Goal: Transaction & Acquisition: Purchase product/service

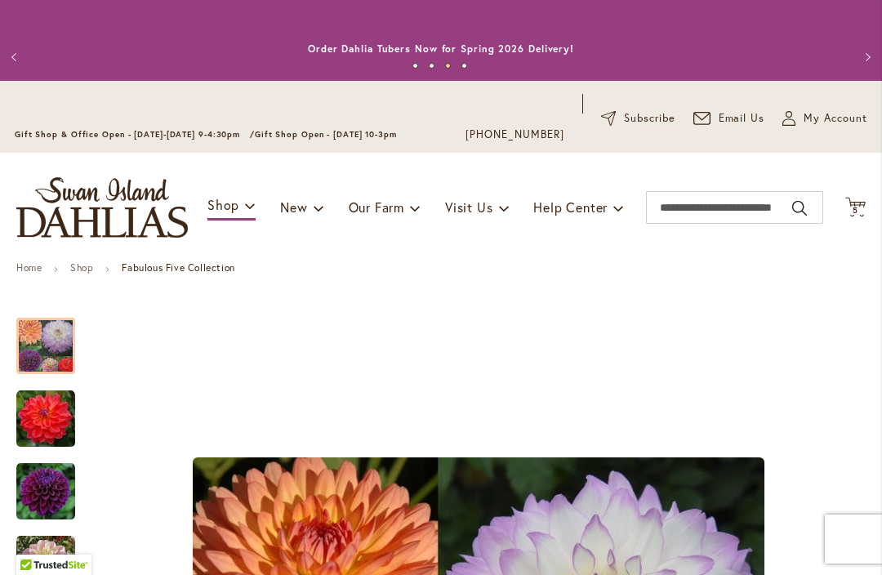
scroll to position [4, 0]
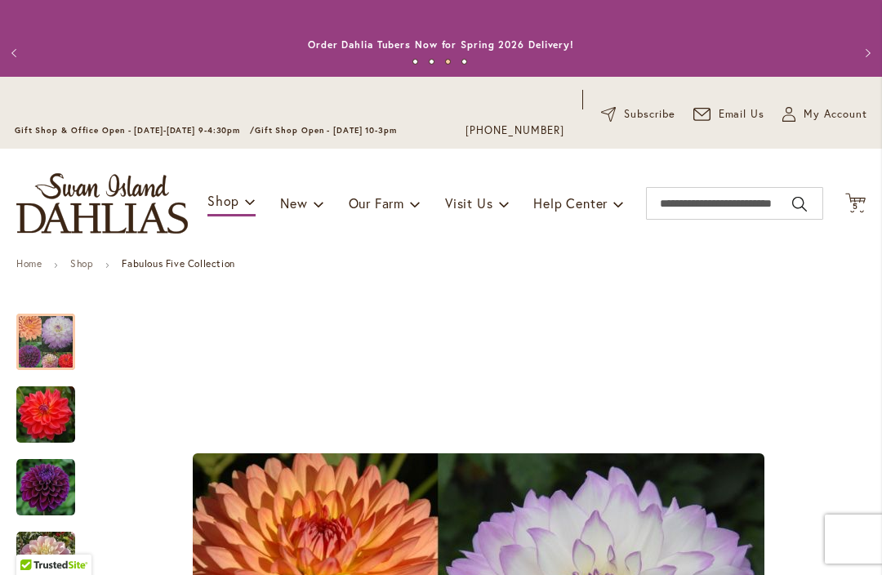
click at [865, 197] on icon "Cart .cls-1 { fill: #231f20; }" at bounding box center [855, 203] width 20 height 20
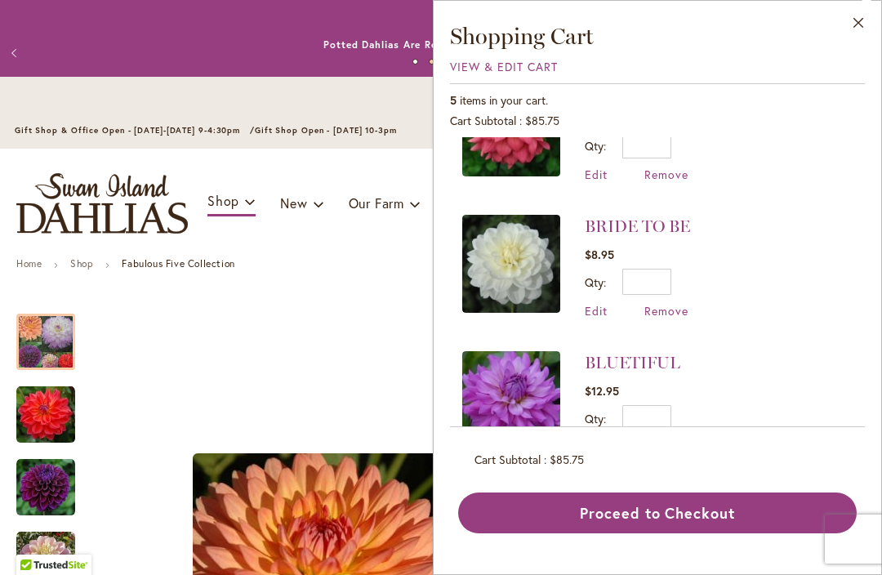
scroll to position [343, 0]
click at [871, 19] on button "Close" at bounding box center [858, 26] width 45 height 51
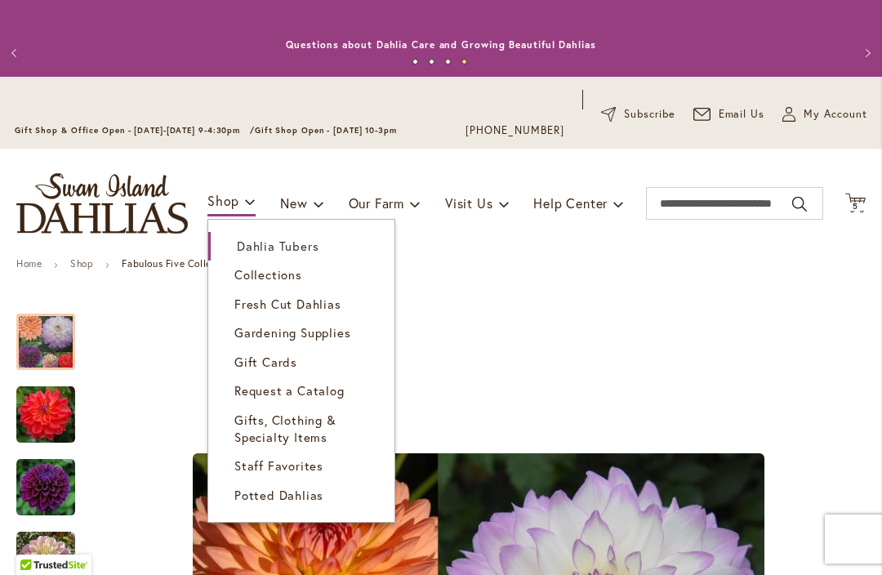
click at [298, 245] on span "Dahlia Tubers" at bounding box center [278, 246] width 82 height 16
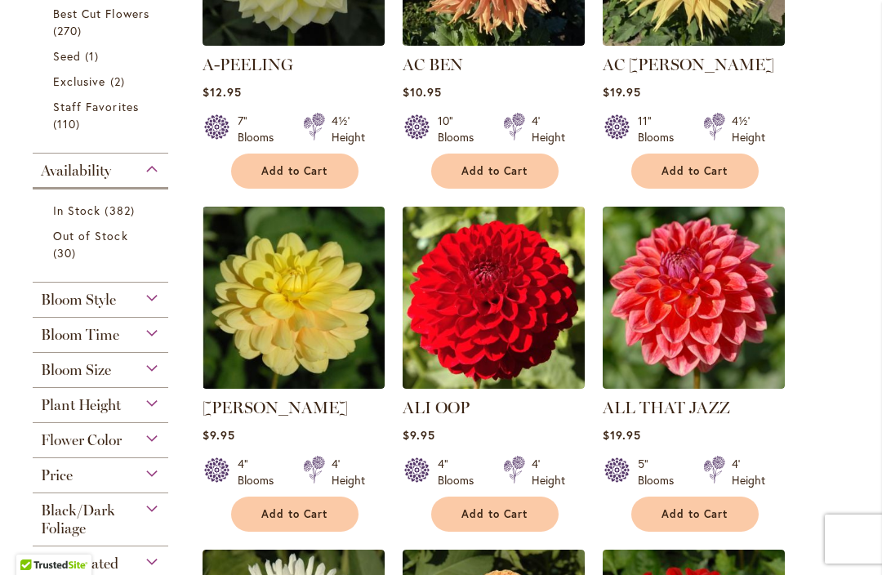
scroll to position [625, 0]
click at [305, 511] on span "Add to Cart" at bounding box center [294, 514] width 67 height 14
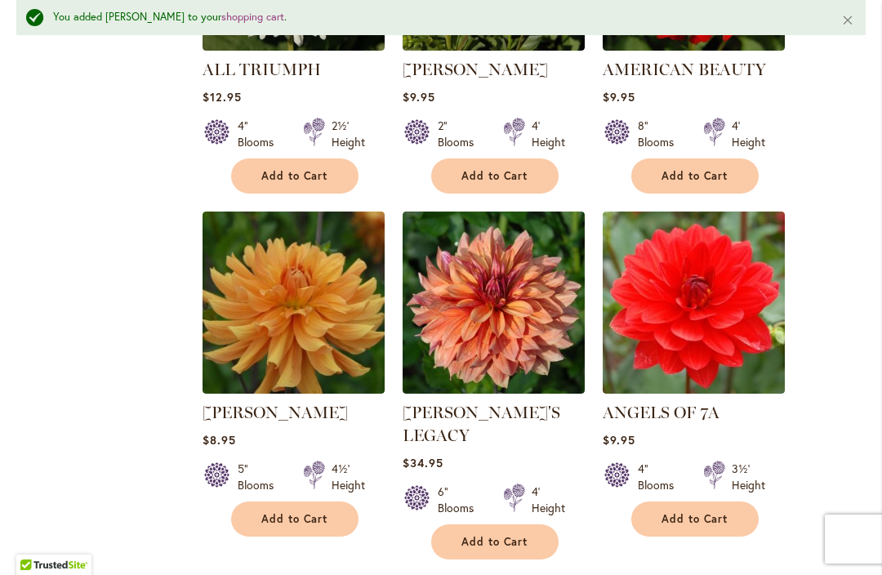
scroll to position [1350, 0]
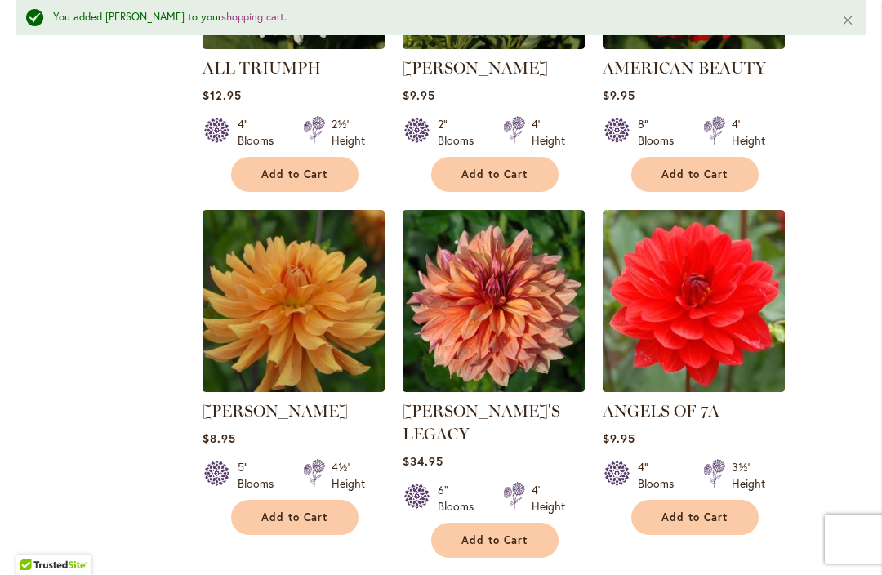
click at [302, 511] on span "Add to Cart" at bounding box center [294, 518] width 67 height 14
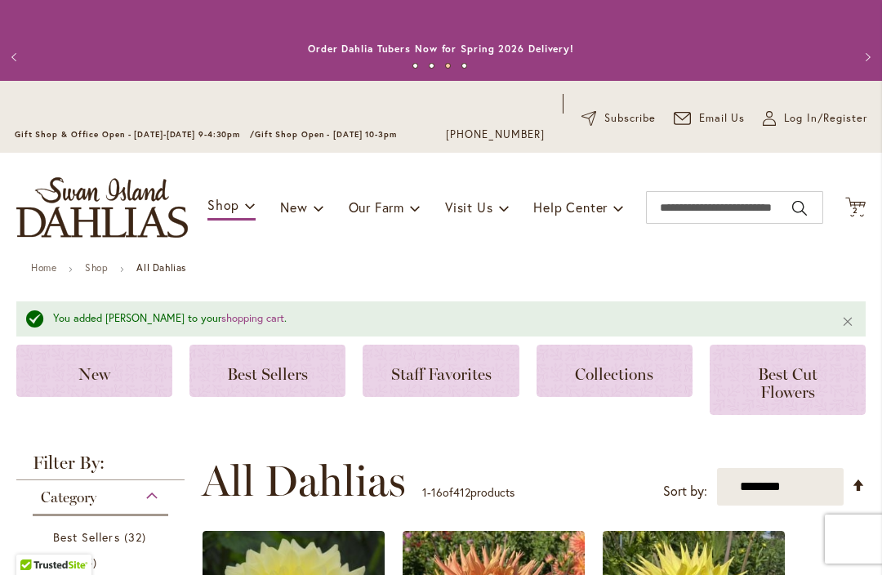
scroll to position [0, 0]
click at [863, 198] on icon "Cart .cls-1 { fill: #231f20; }" at bounding box center [855, 207] width 20 height 20
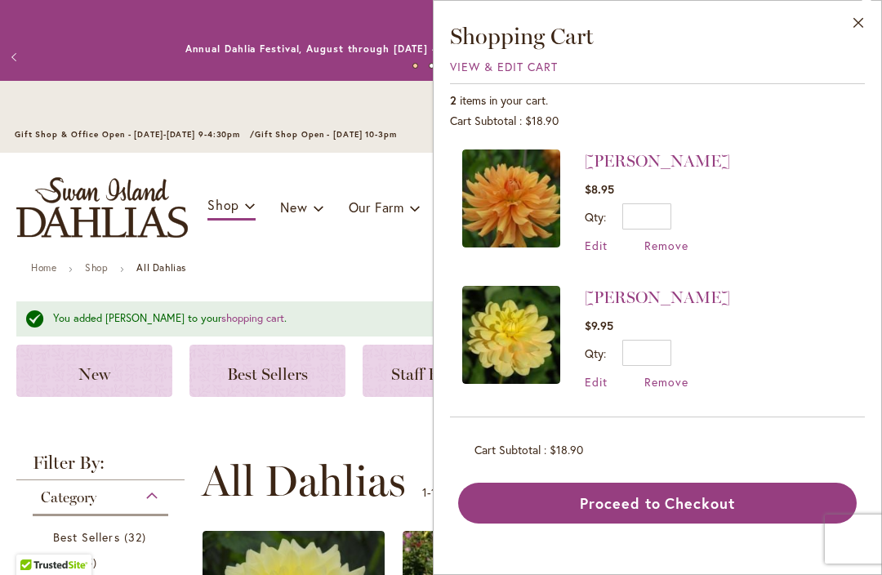
click at [872, 22] on button "Close" at bounding box center [858, 26] width 45 height 51
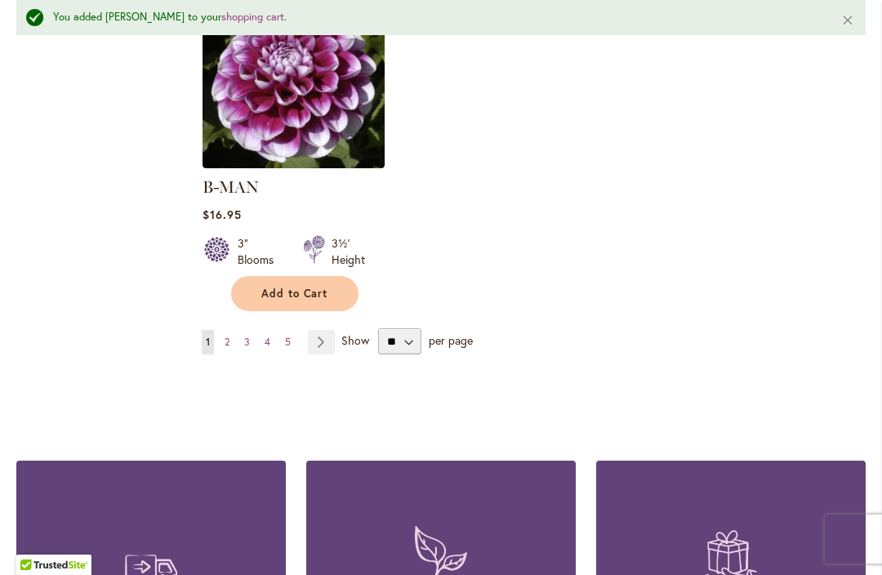
scroll to position [2285, 0]
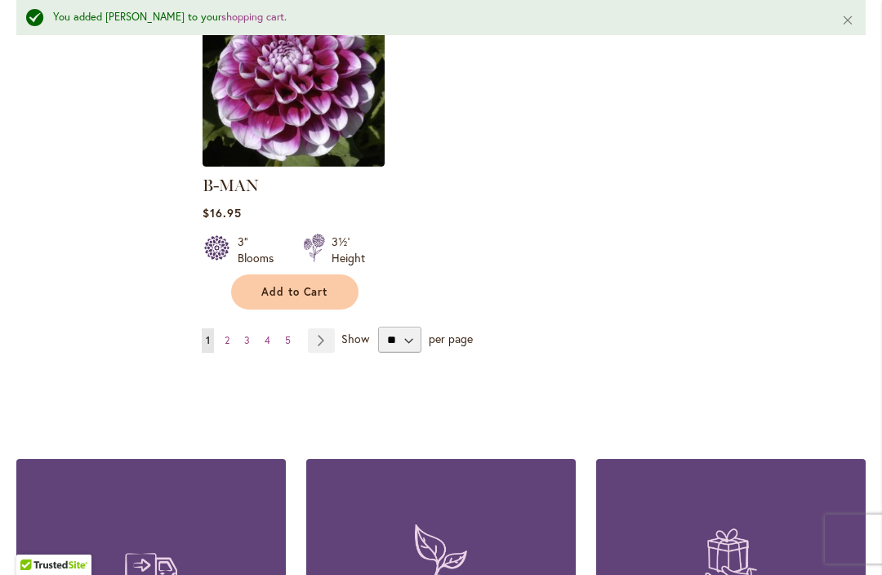
click at [234, 328] on link "Page 2" at bounding box center [227, 340] width 13 height 25
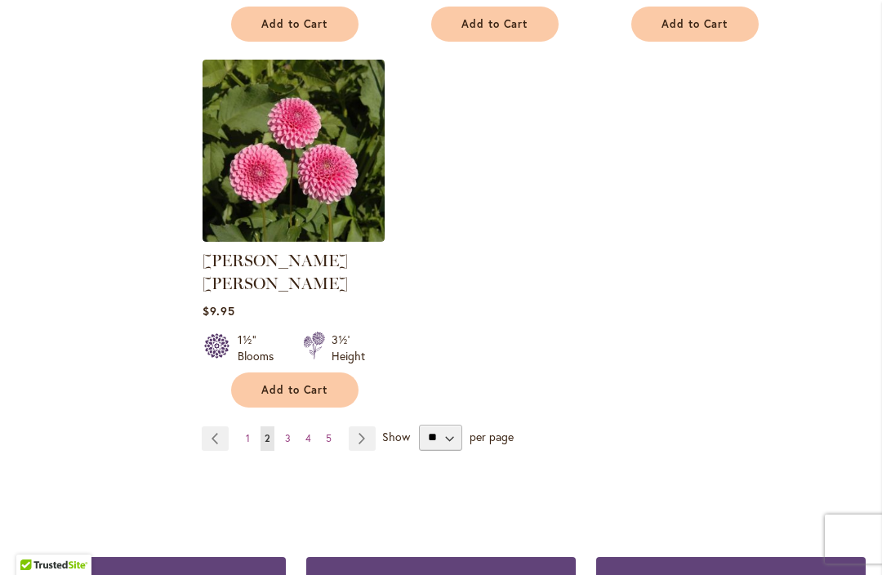
scroll to position [2145, 0]
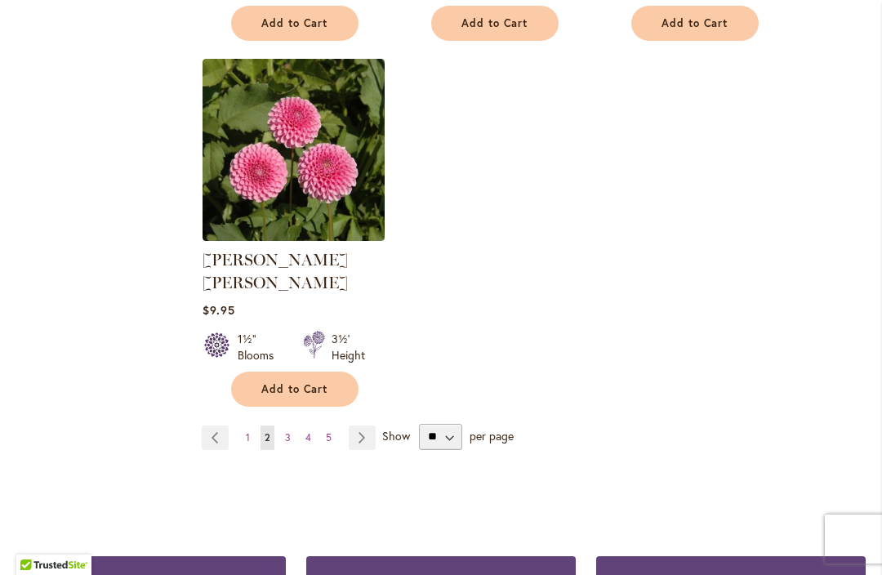
click at [292, 426] on link "Page 3" at bounding box center [288, 438] width 14 height 25
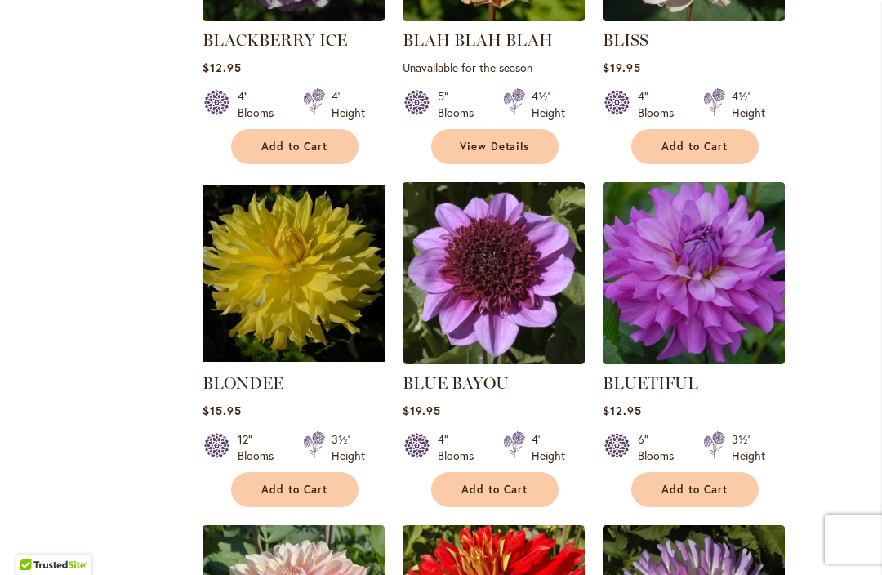
scroll to position [994, 0]
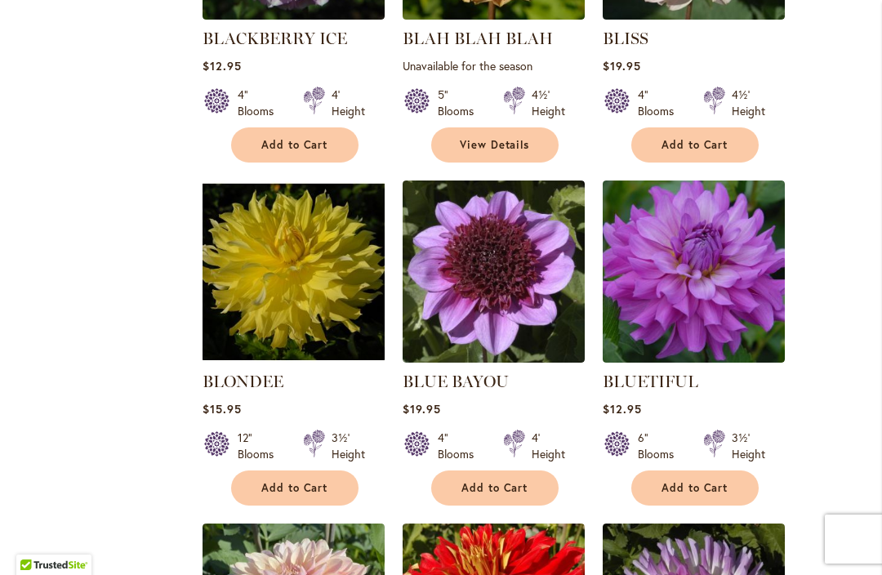
click at [702, 487] on span "Add to Cart" at bounding box center [695, 488] width 67 height 14
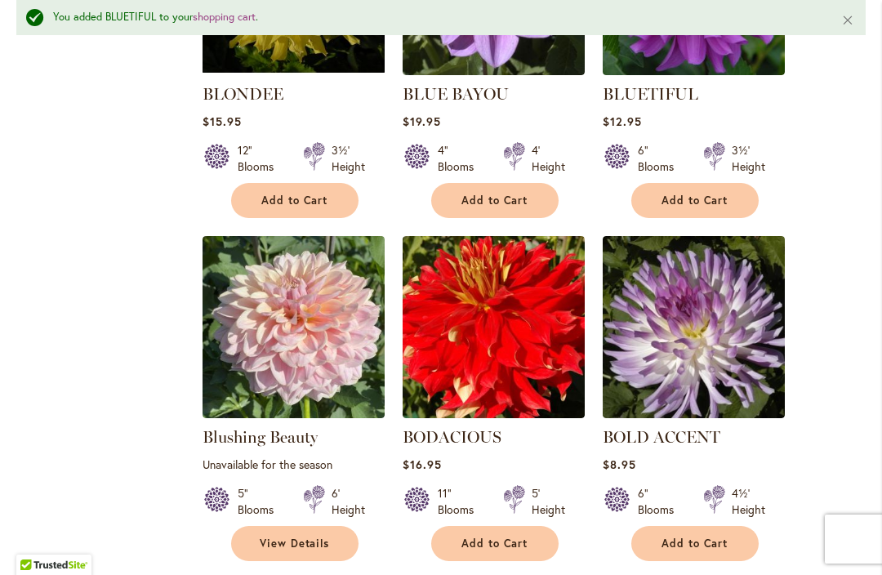
scroll to position [1325, 0]
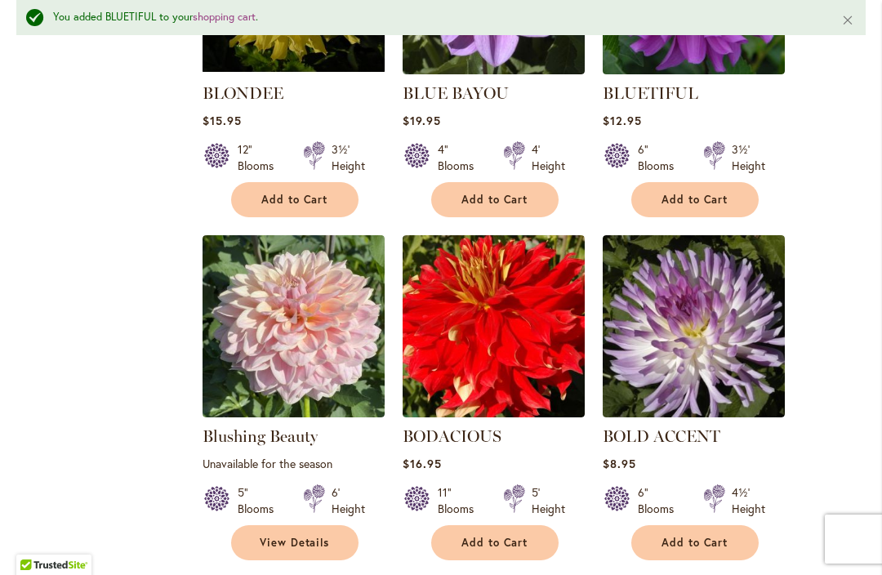
click at [711, 537] on span "Add to Cart" at bounding box center [695, 543] width 67 height 14
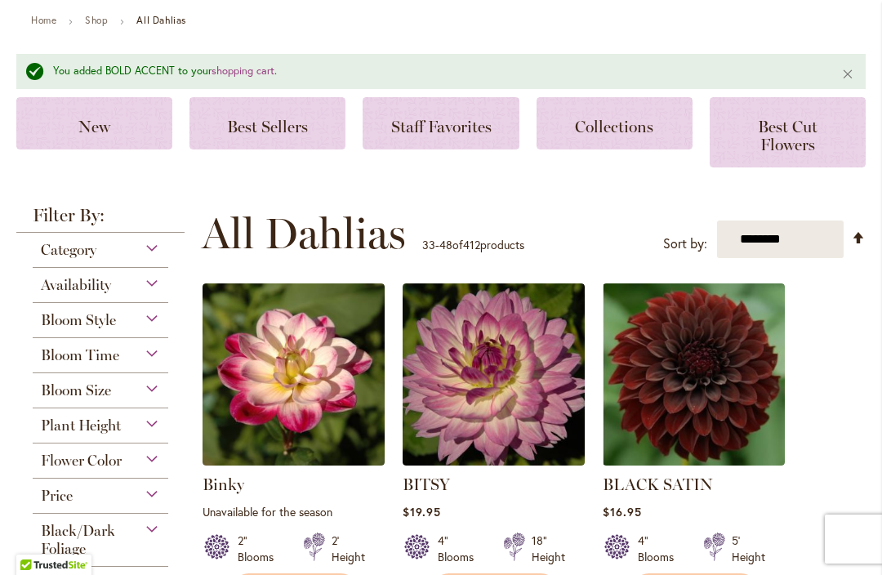
scroll to position [240, 0]
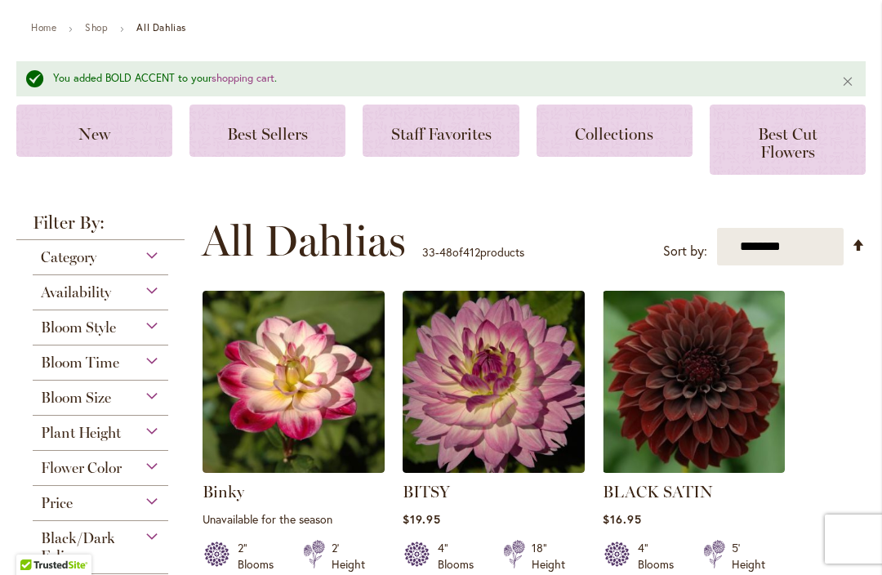
click at [623, 140] on span "Collections" at bounding box center [614, 134] width 78 height 20
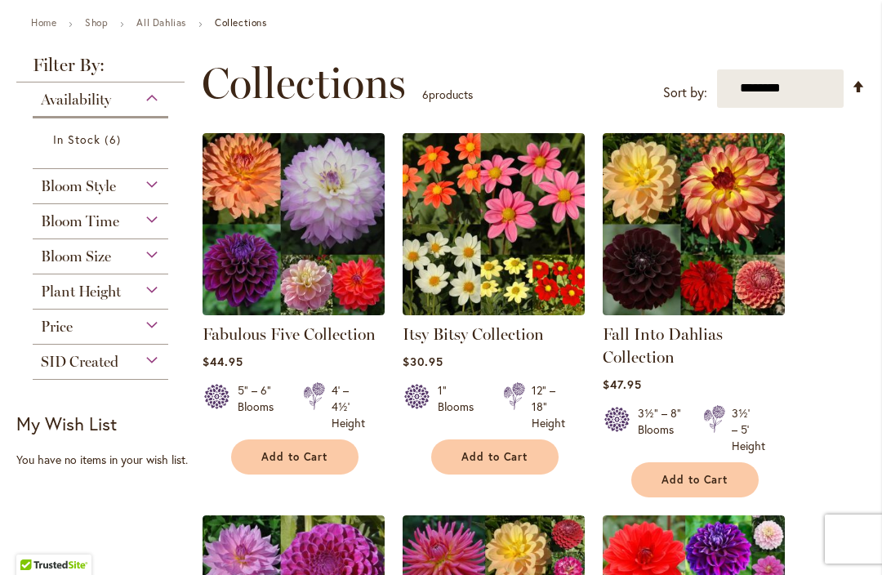
scroll to position [246, 0]
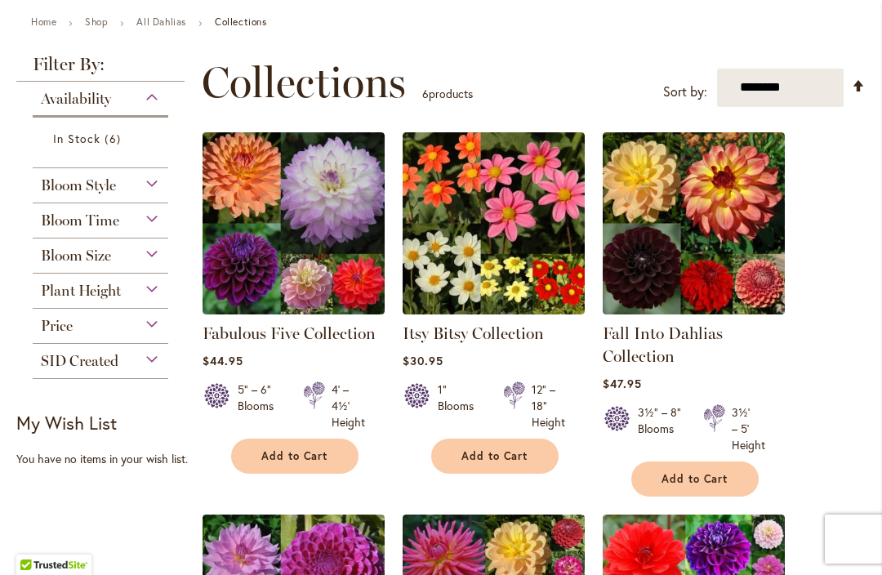
click at [309, 453] on span "Add to Cart" at bounding box center [294, 456] width 67 height 14
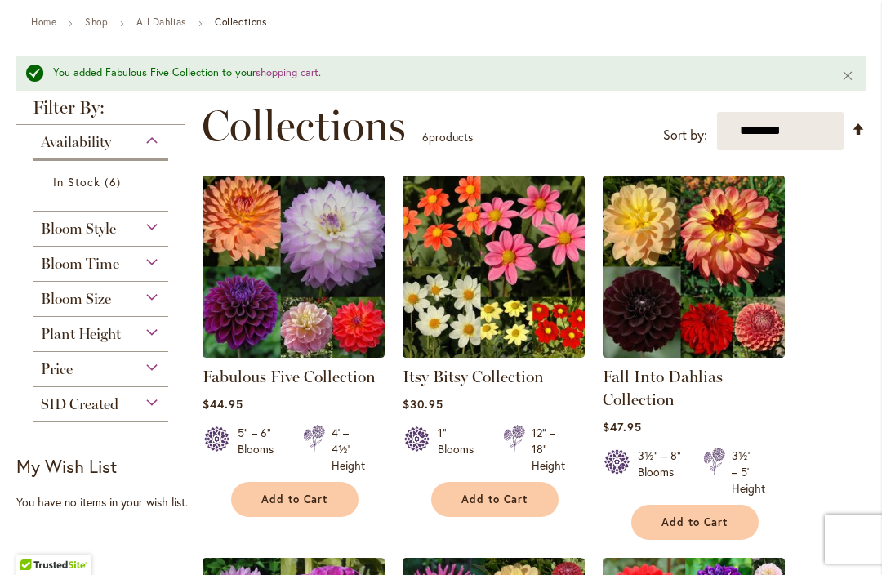
click at [724, 265] on img at bounding box center [694, 267] width 182 height 182
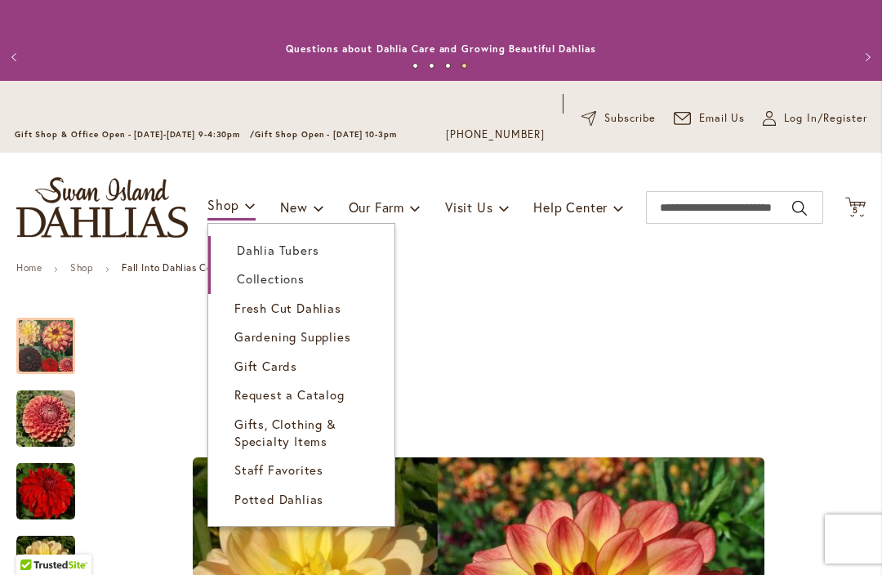
click at [309, 250] on span "Dahlia Tubers" at bounding box center [278, 250] width 82 height 16
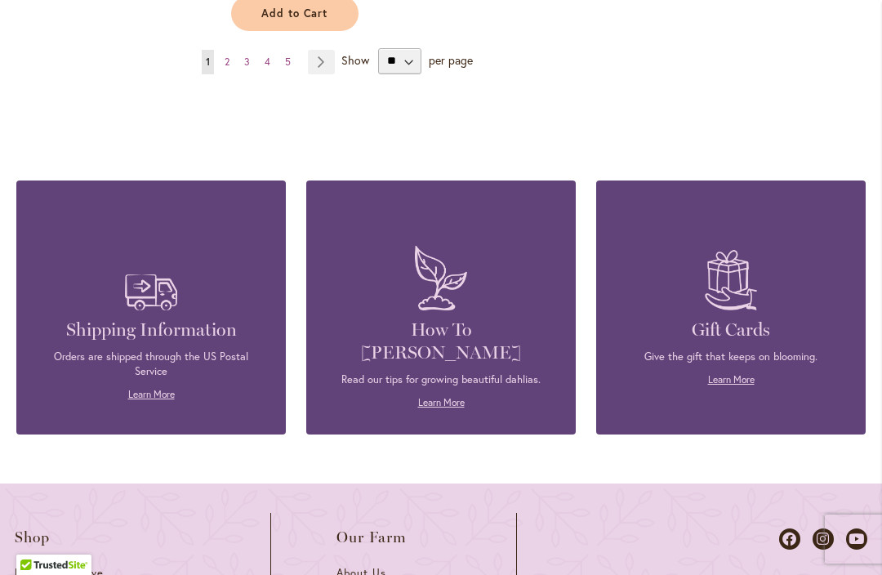
scroll to position [2513, 0]
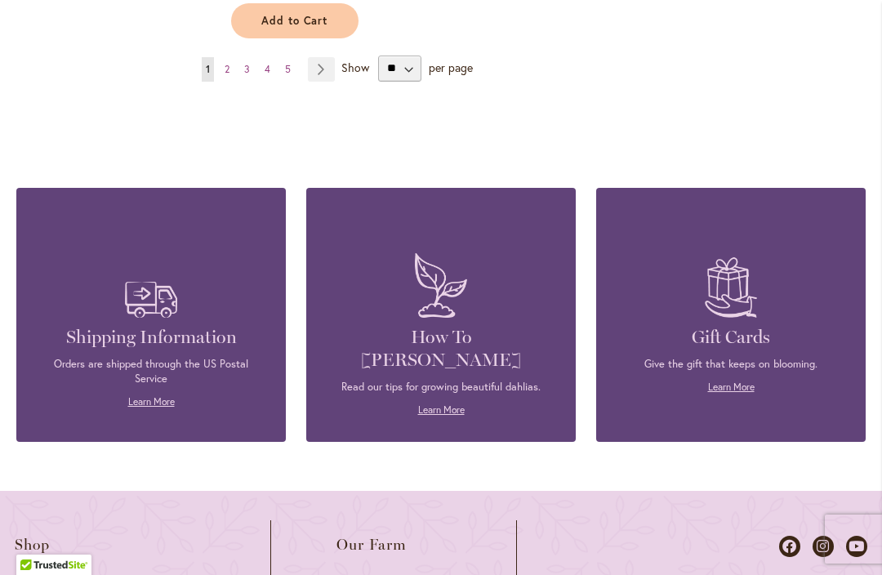
click at [233, 57] on link "Page 2" at bounding box center [227, 69] width 13 height 25
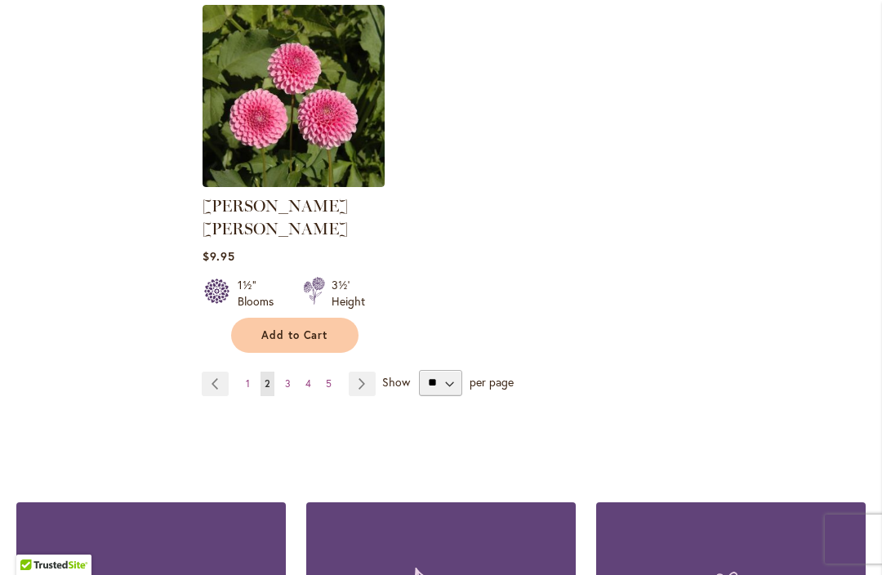
scroll to position [2200, 0]
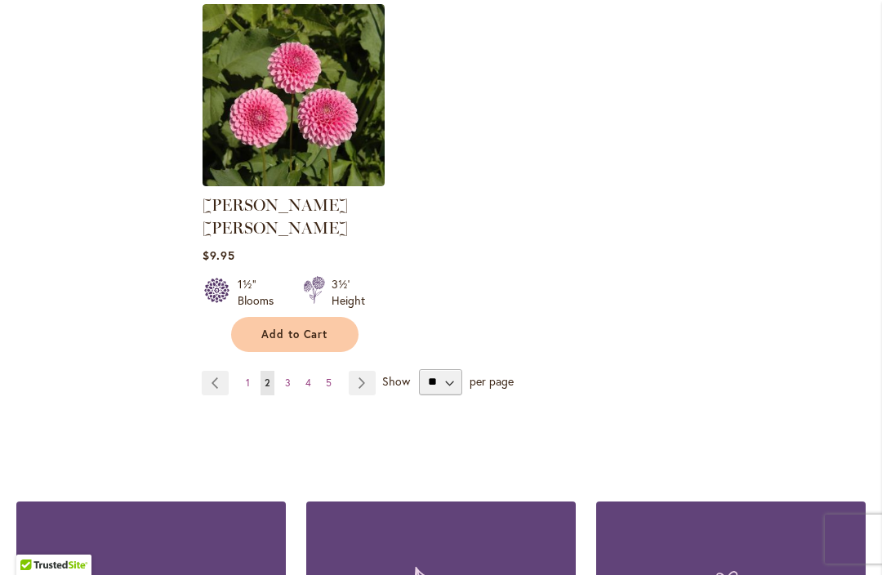
click at [290, 377] on span "3" at bounding box center [288, 383] width 6 height 12
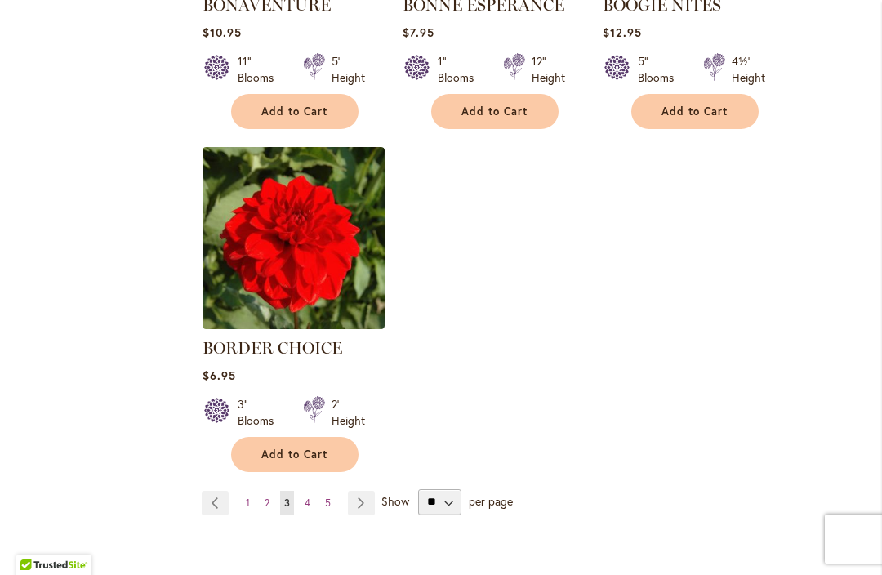
scroll to position [2058, 0]
click at [305, 497] on span "4" at bounding box center [308, 502] width 6 height 12
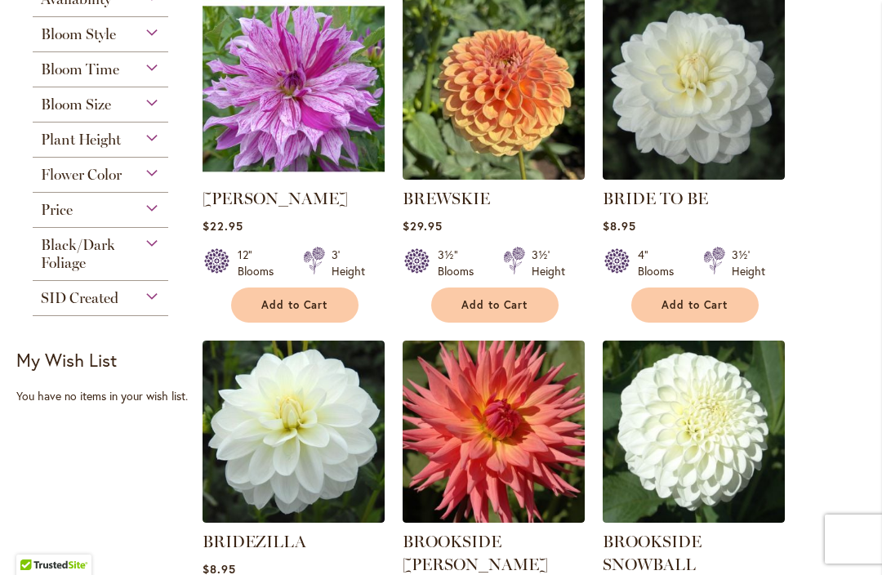
scroll to position [490, 0]
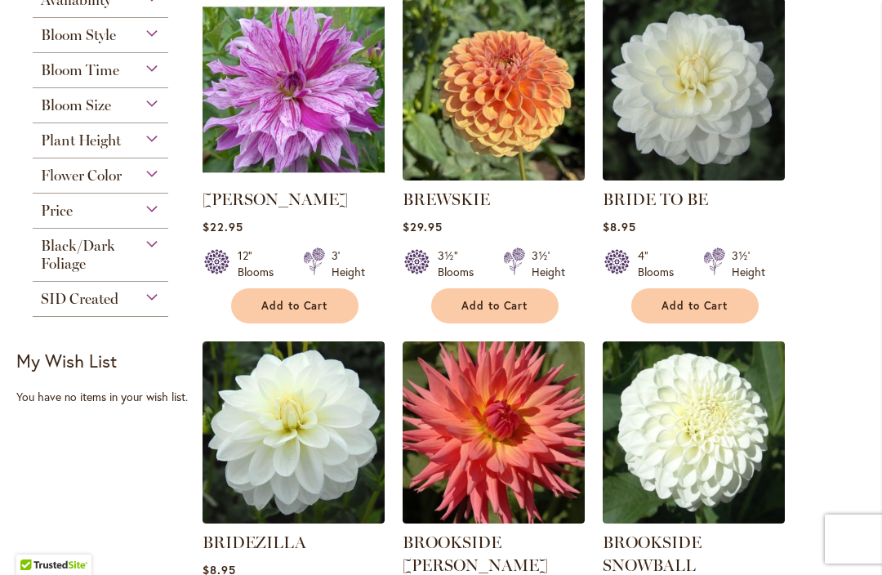
click at [711, 308] on span "Add to Cart" at bounding box center [695, 306] width 67 height 14
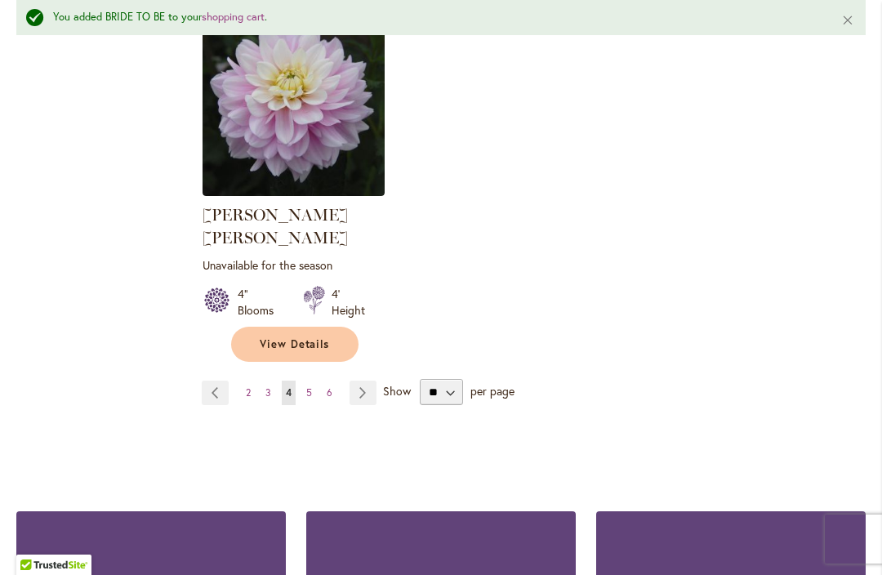
scroll to position [2256, 0]
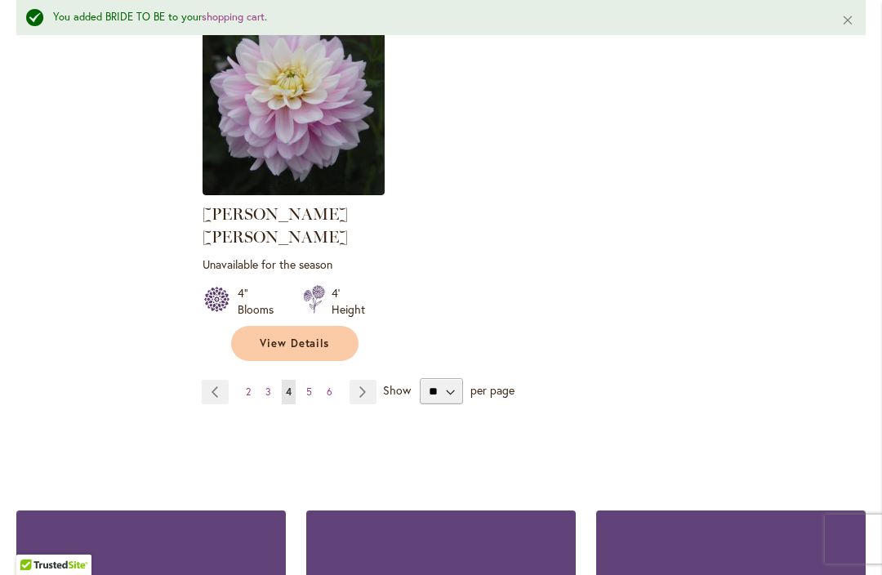
click at [313, 380] on link "Page 5" at bounding box center [309, 392] width 14 height 25
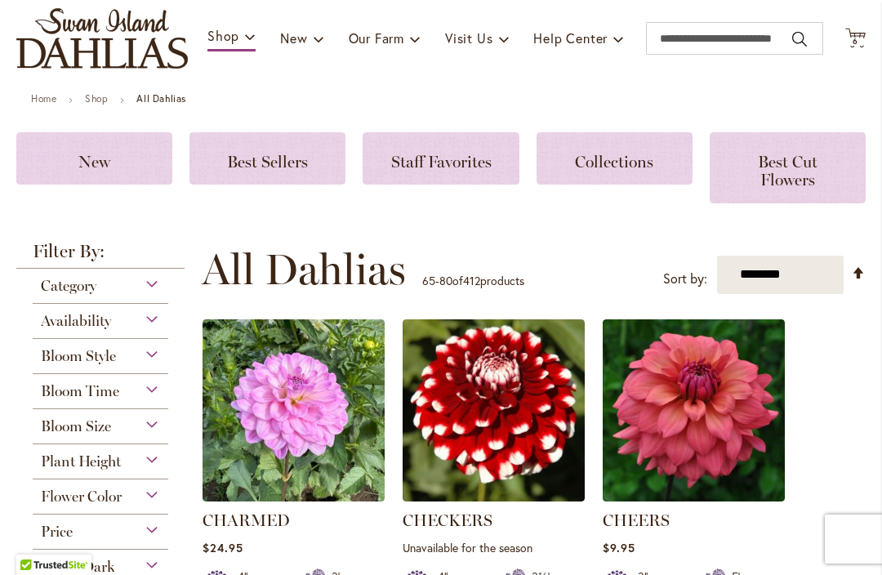
scroll to position [156, 0]
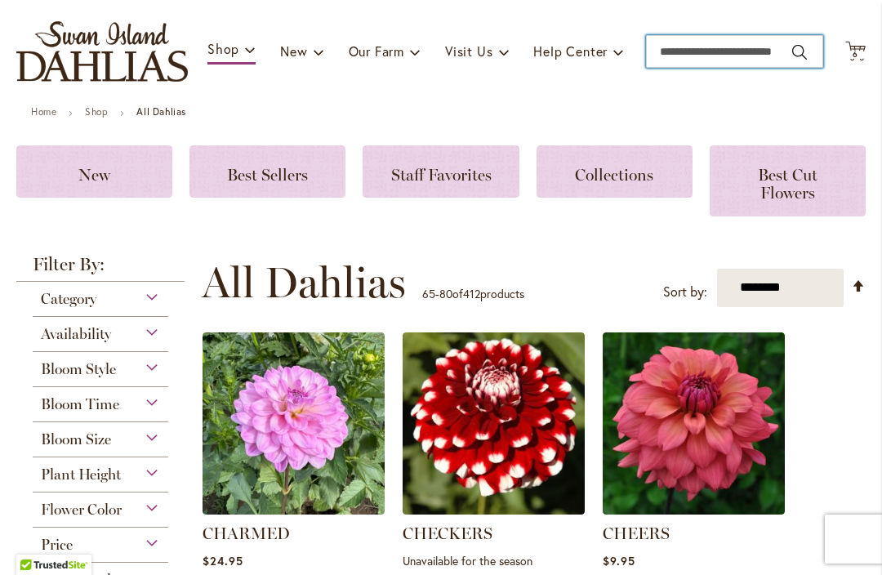
click at [716, 52] on input "Search" at bounding box center [734, 51] width 177 height 33
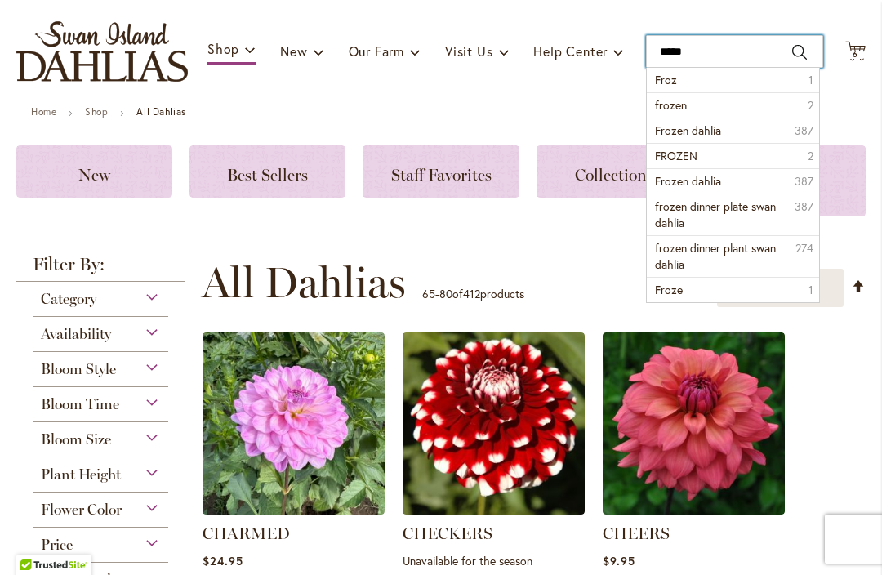
type input "******"
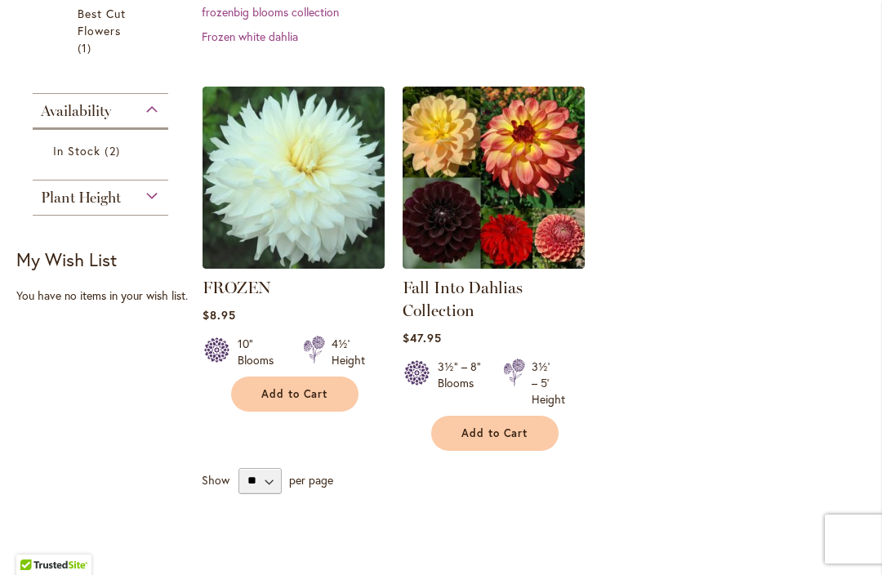
scroll to position [487, 0]
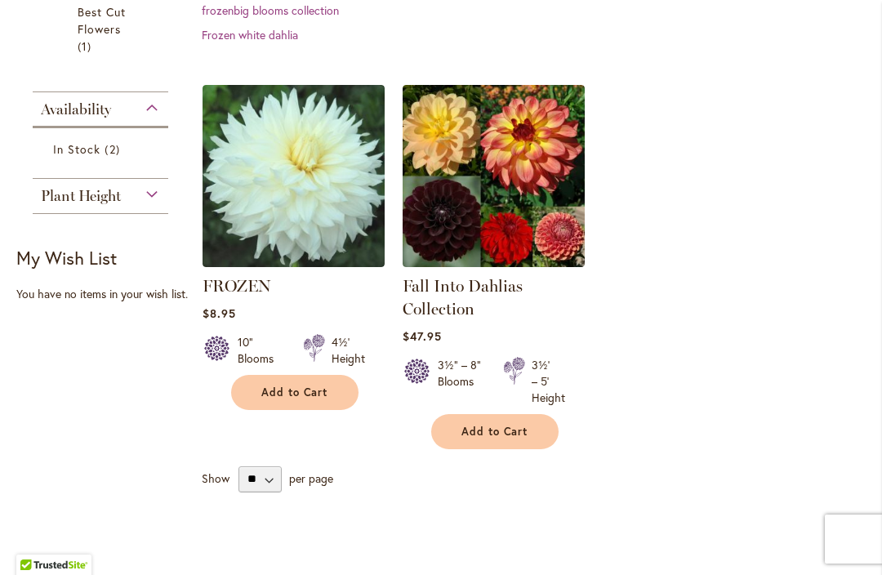
click at [487, 164] on img at bounding box center [494, 176] width 182 height 182
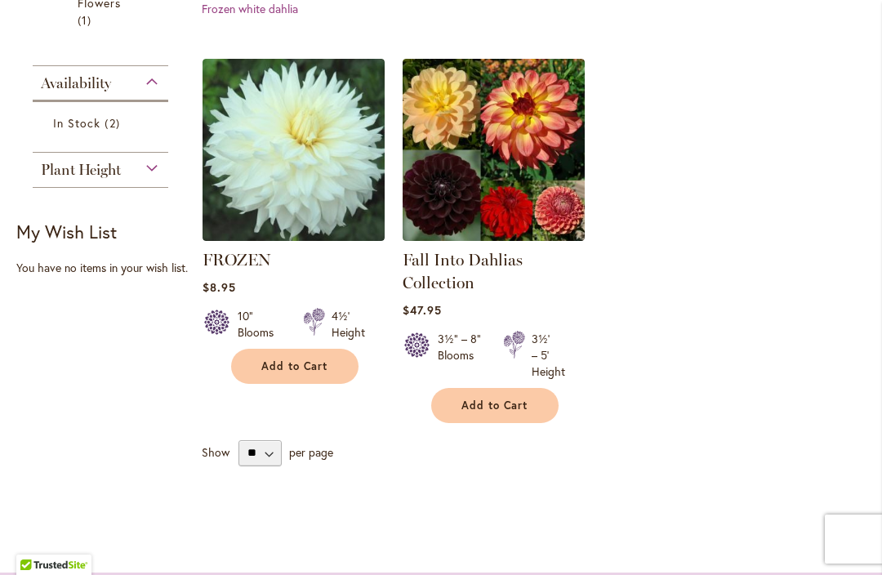
scroll to position [513, 0]
click at [519, 169] on img at bounding box center [494, 150] width 182 height 182
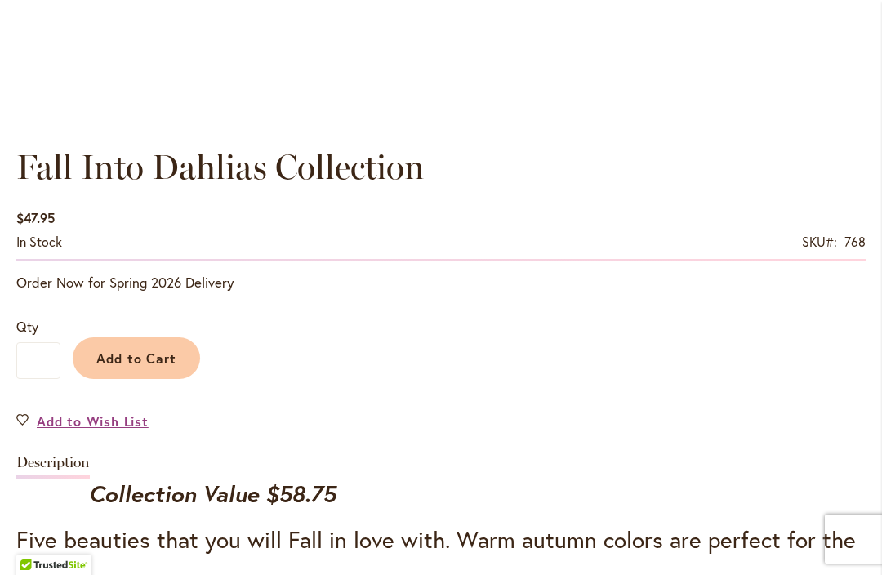
scroll to position [1074, 0]
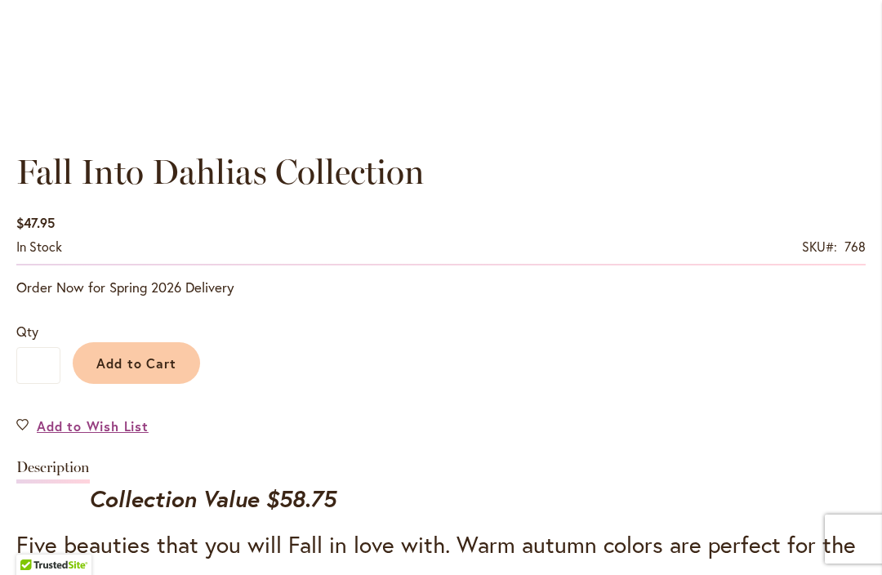
click at [146, 358] on span "Add to Cart" at bounding box center [136, 363] width 81 height 17
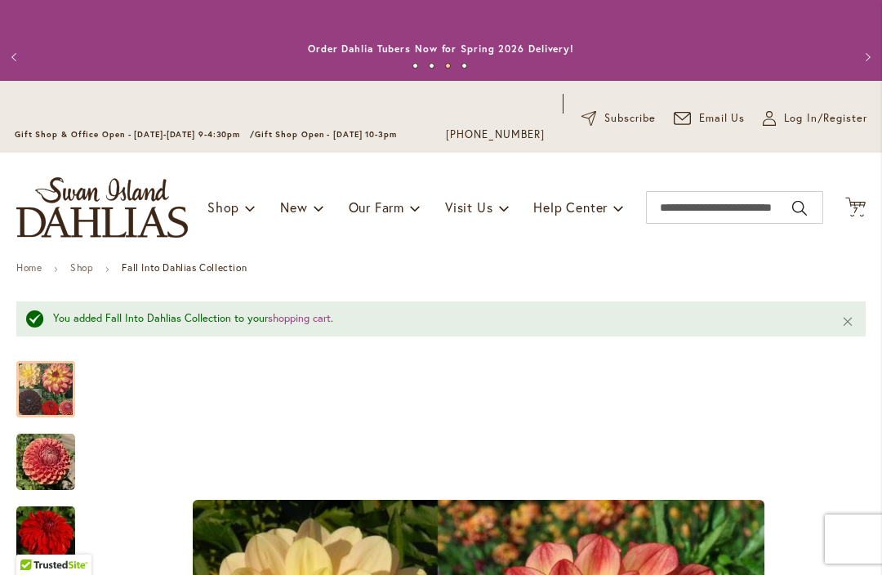
scroll to position [0, 0]
click at [789, 116] on span "Log In/Register" at bounding box center [825, 118] width 83 height 16
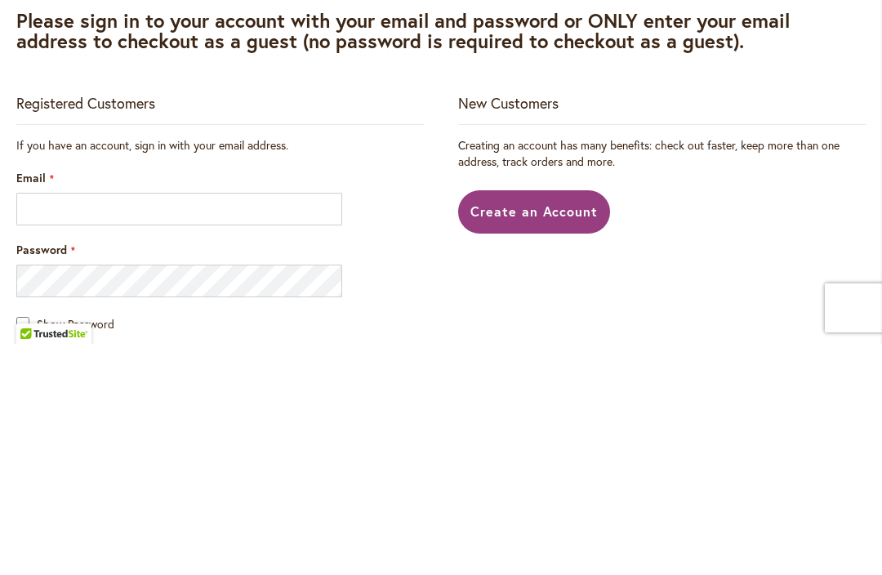
scroll to position [145, 0]
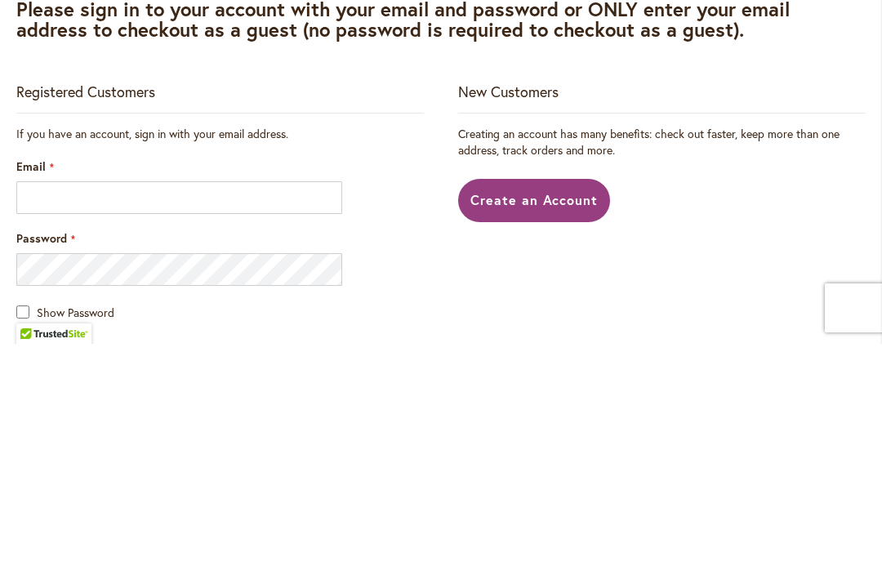
click at [203, 413] on input "Email" at bounding box center [179, 429] width 326 height 33
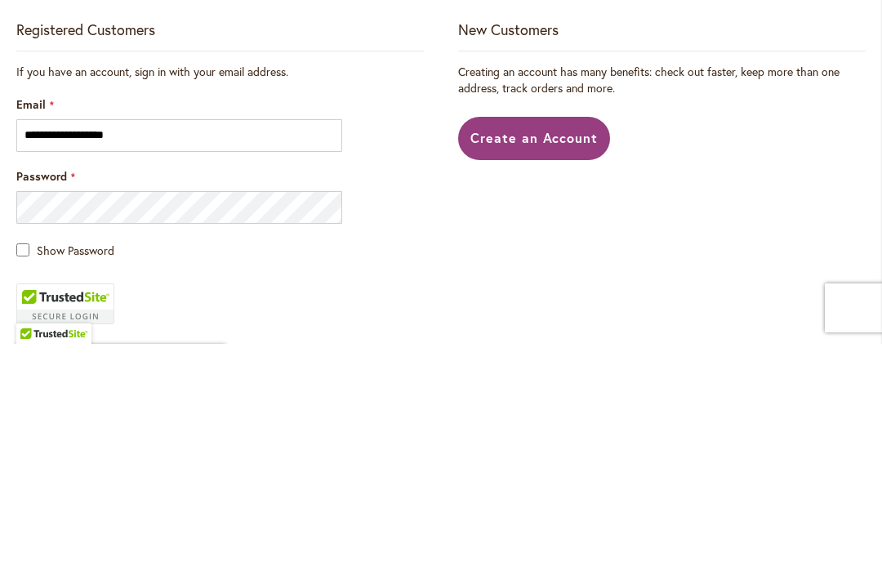
scroll to position [208, 0]
type input "**********"
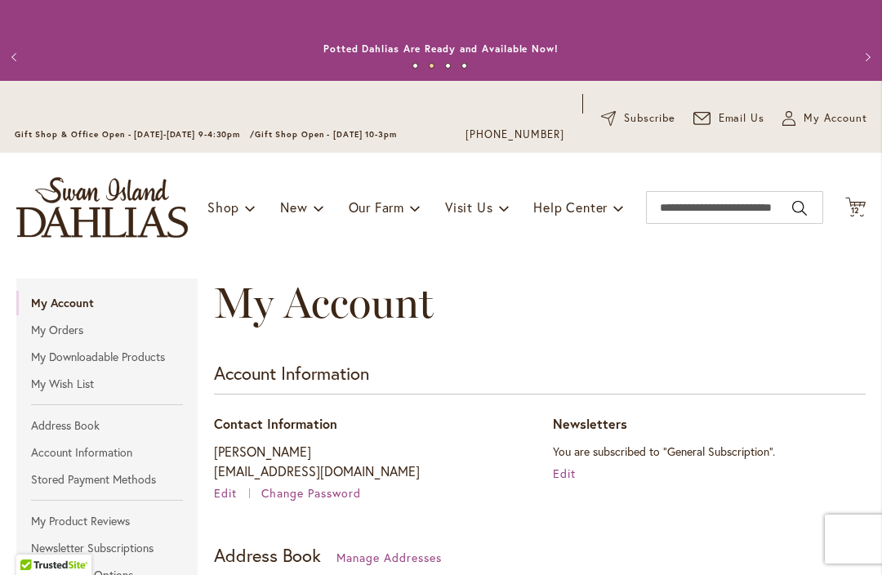
click at [862, 209] on span "12 12 items" at bounding box center [856, 211] width 16 height 8
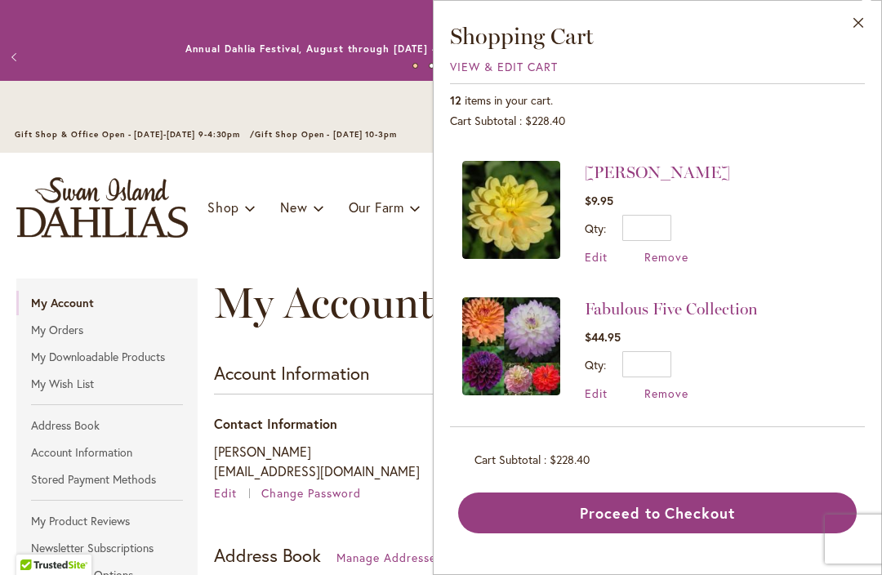
scroll to position [394, 0]
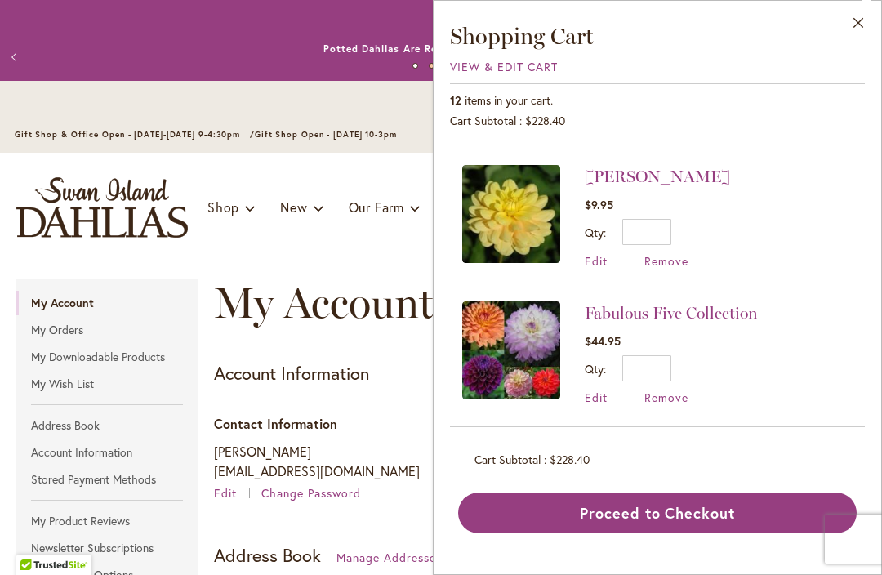
click at [672, 258] on span "Remove" at bounding box center [666, 261] width 44 height 16
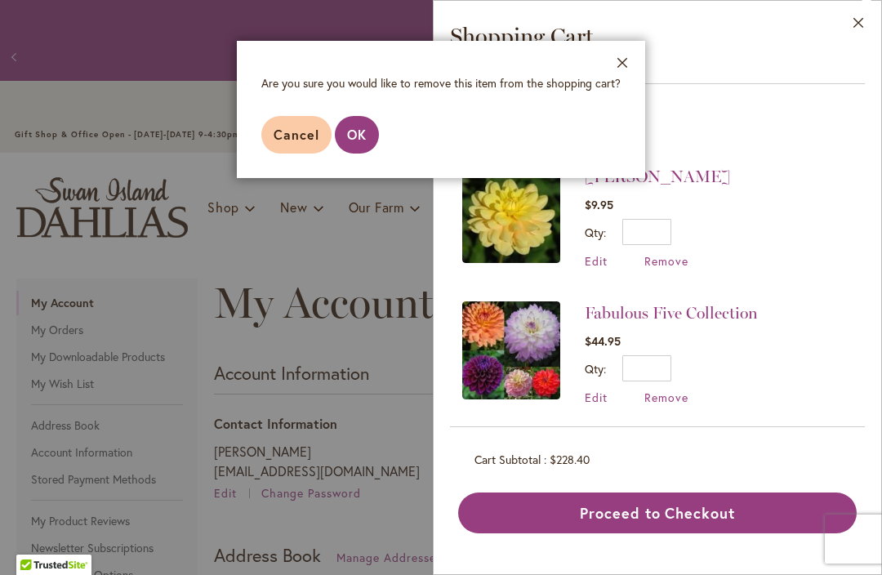
click at [360, 136] on span "OK" at bounding box center [357, 134] width 20 height 17
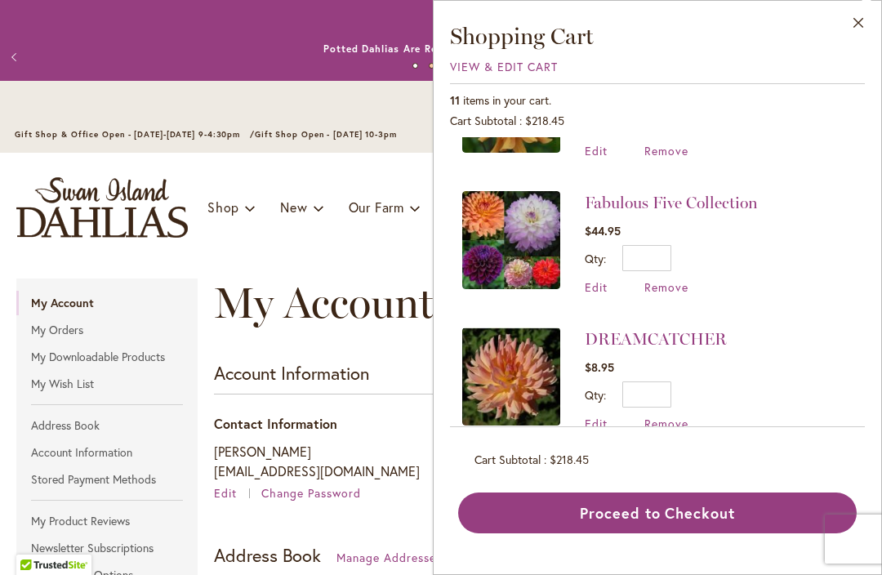
scroll to position [368, 0]
click at [678, 426] on span "Remove" at bounding box center [666, 423] width 44 height 16
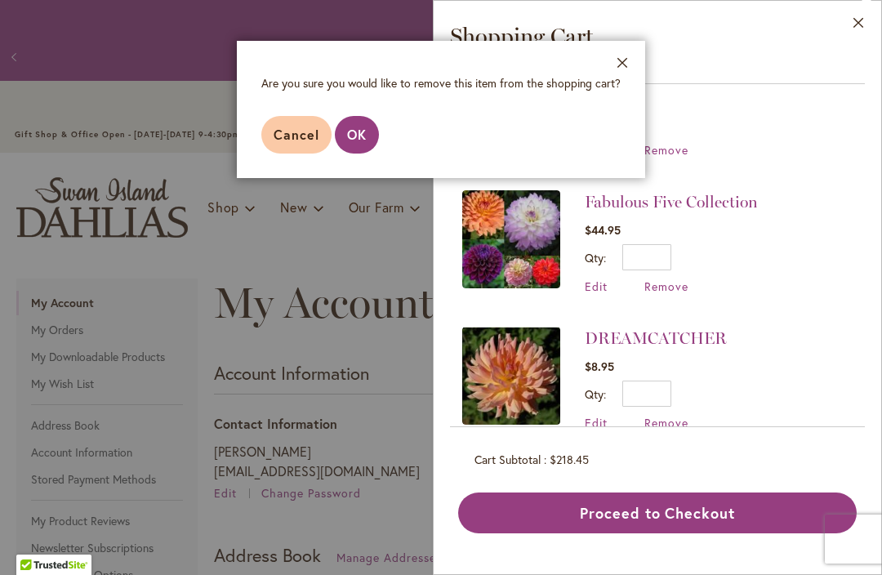
click at [364, 137] on span "OK" at bounding box center [357, 134] width 20 height 17
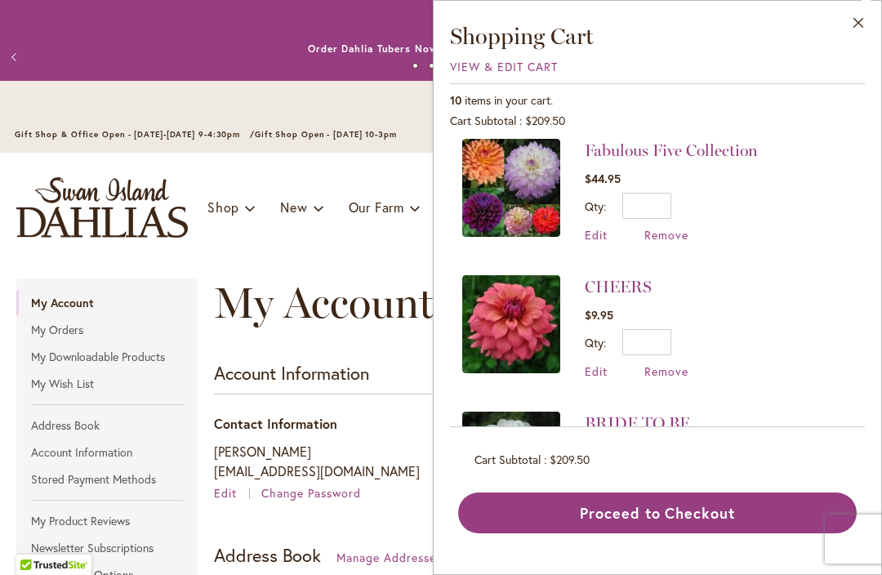
scroll to position [423, 0]
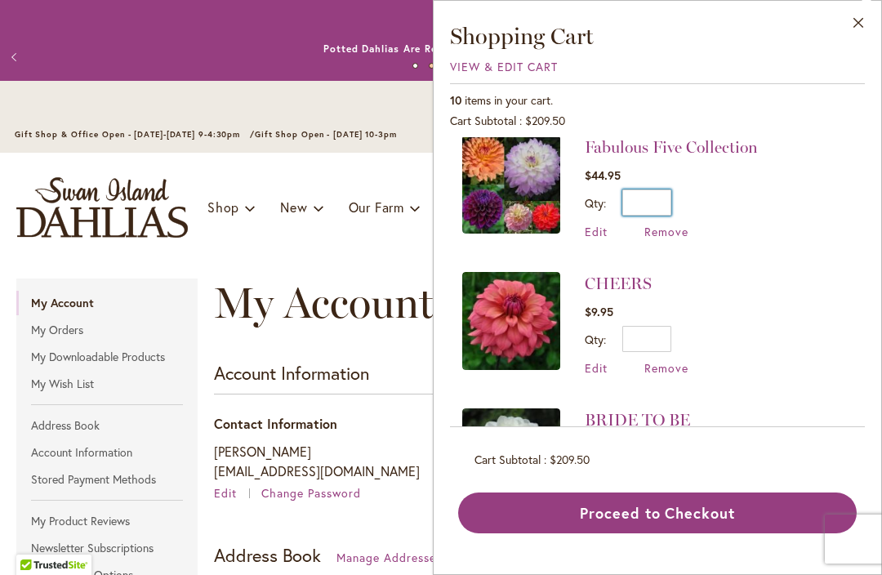
click at [657, 205] on input "*" at bounding box center [646, 203] width 49 height 26
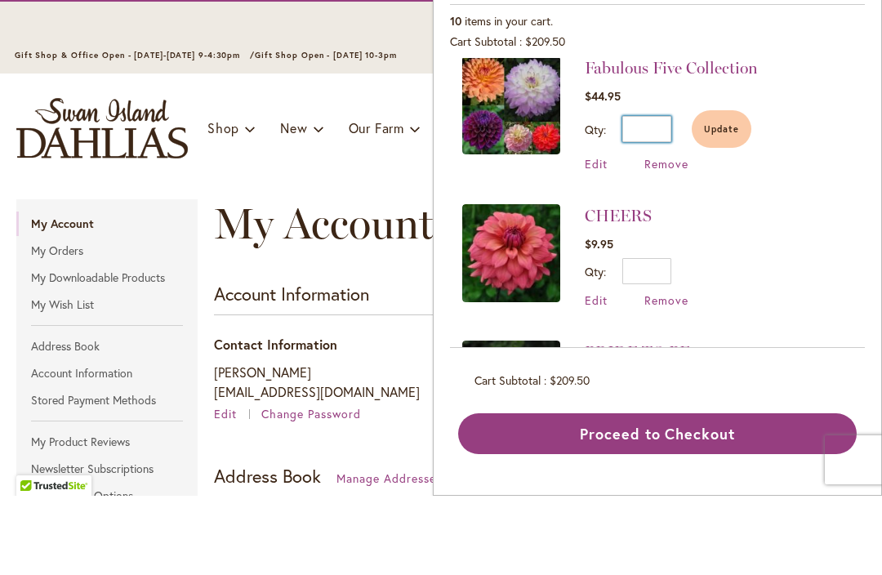
type input "*"
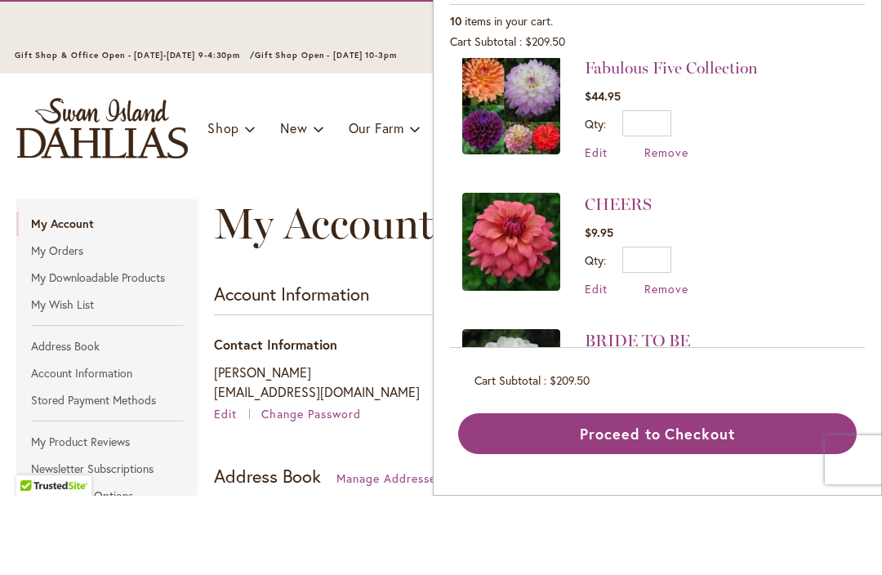
click at [601, 224] on span "Edit" at bounding box center [596, 232] width 23 height 16
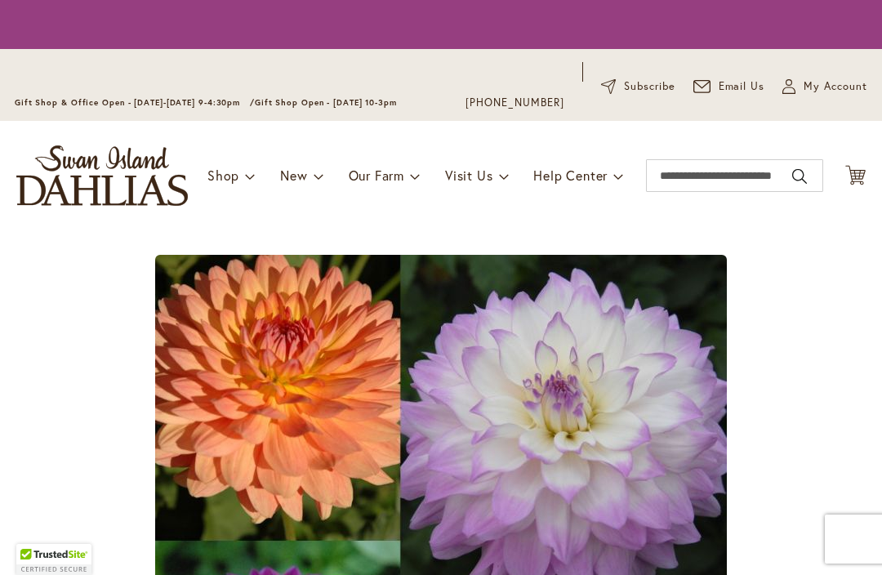
type input "*"
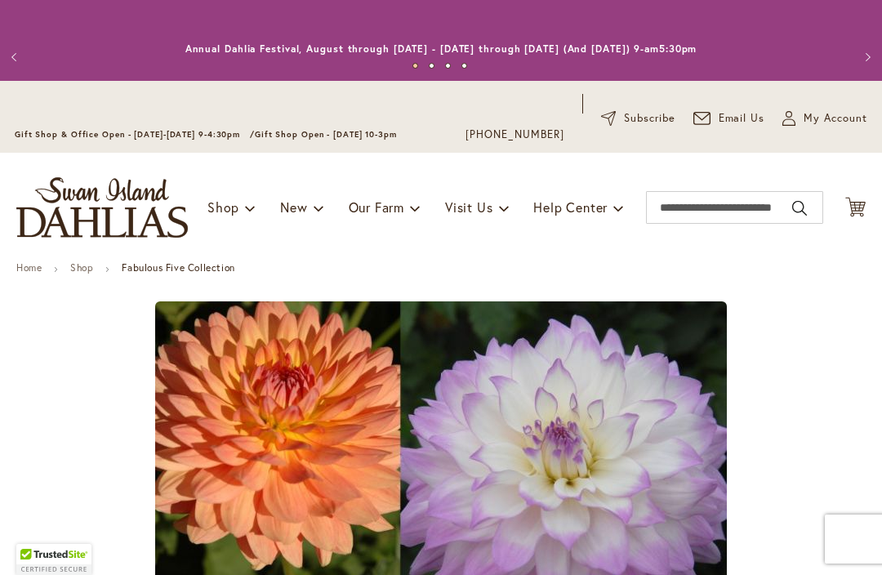
type input "****"
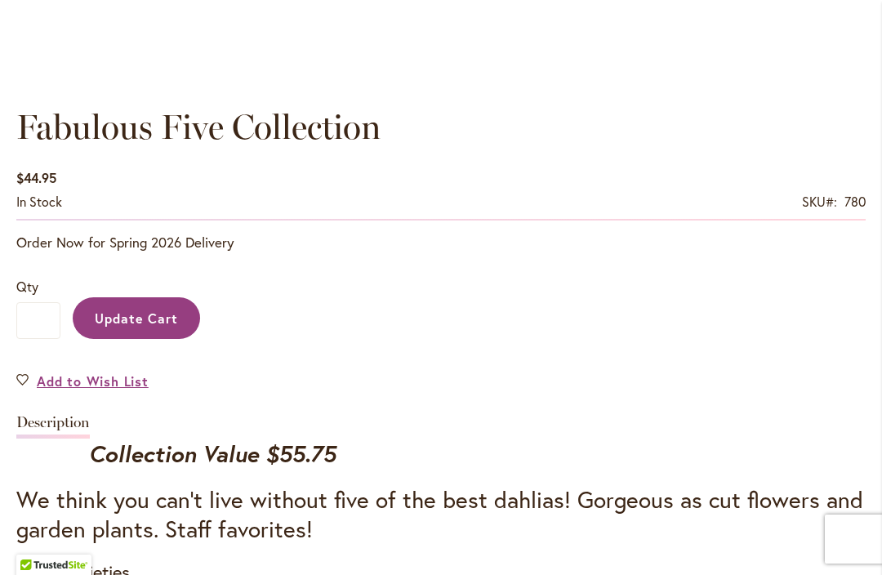
scroll to position [1122, 0]
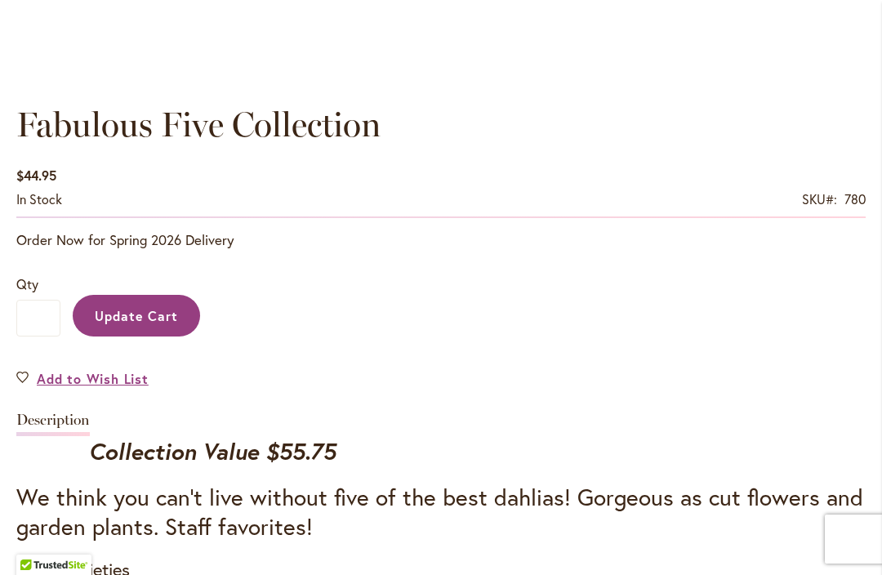
click at [146, 313] on span "Update Cart" at bounding box center [137, 315] width 84 height 17
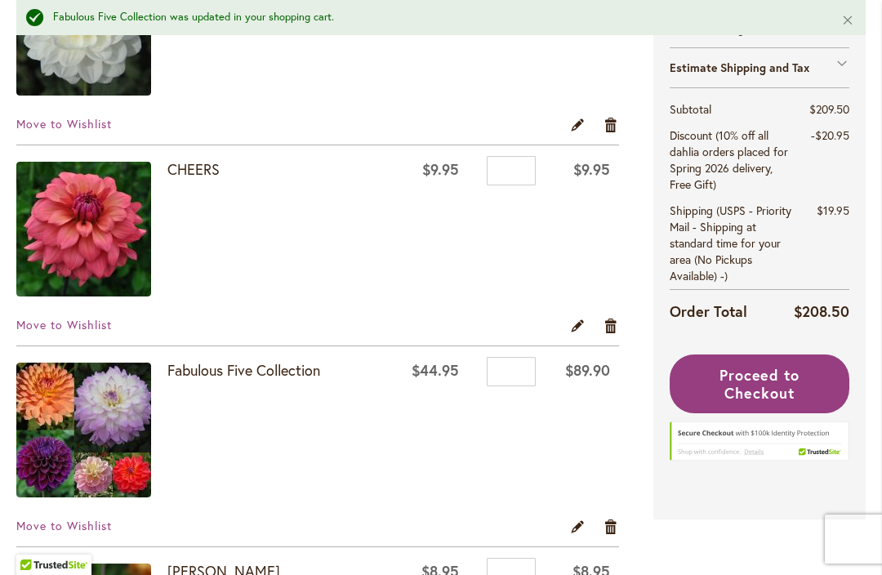
scroll to position [693, 0]
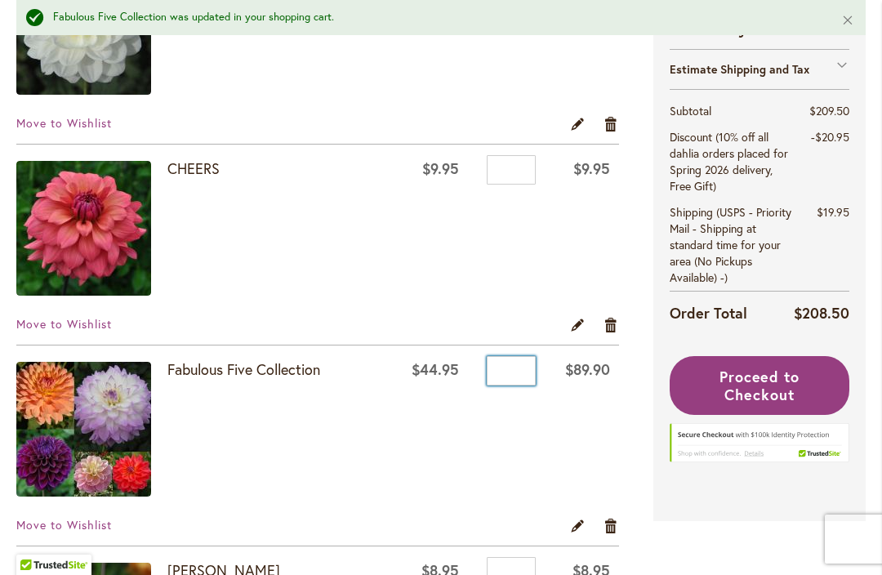
click at [511, 380] on input "*" at bounding box center [511, 370] width 49 height 29
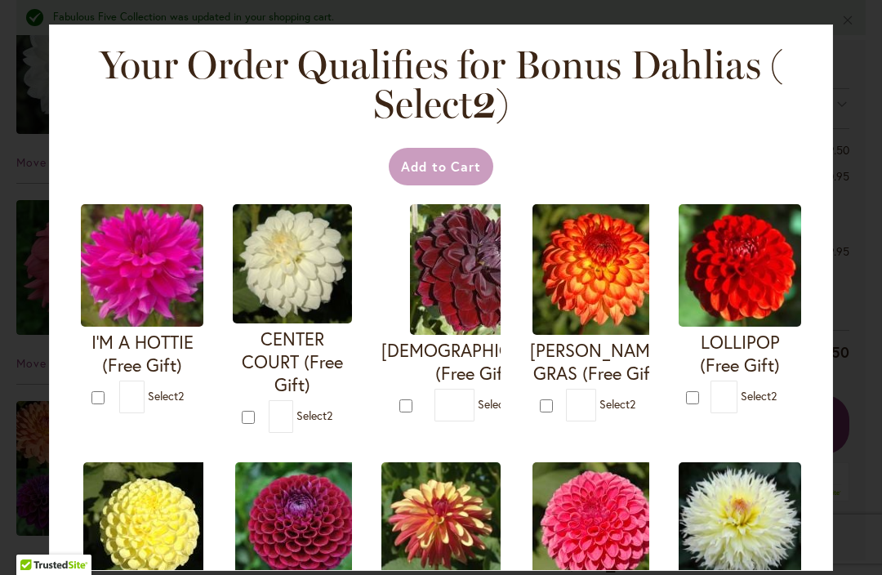
scroll to position [0, 0]
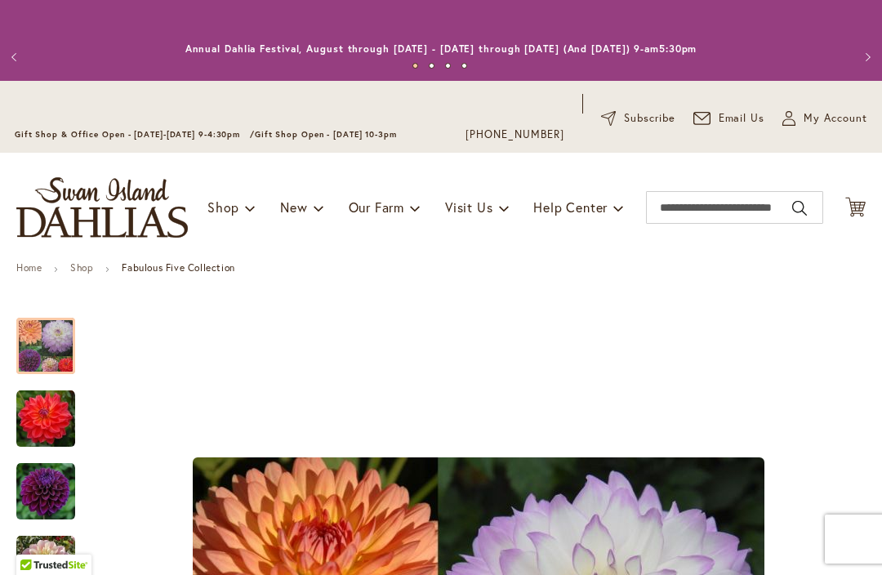
type input "****"
click at [856, 207] on span "10" at bounding box center [856, 210] width 10 height 11
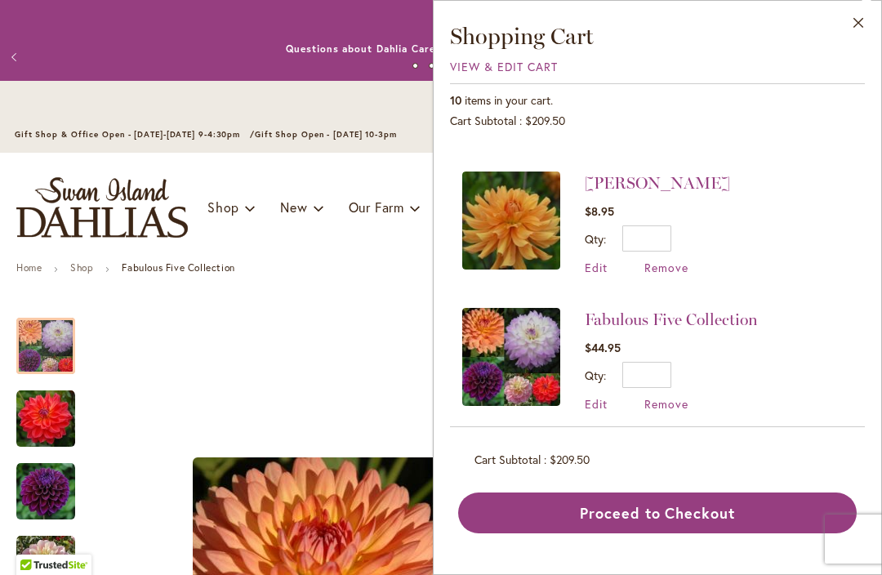
scroll to position [253, 0]
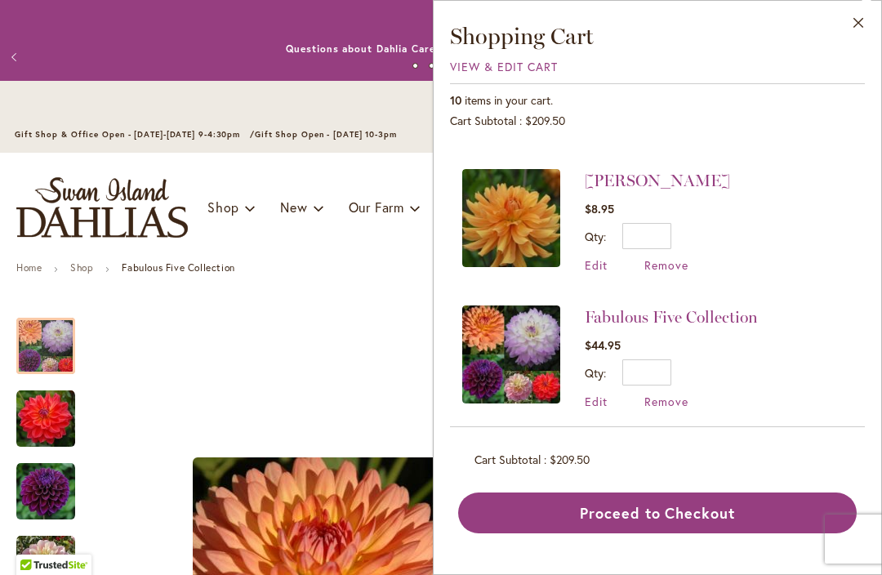
click at [604, 396] on span "Edit" at bounding box center [596, 402] width 23 height 16
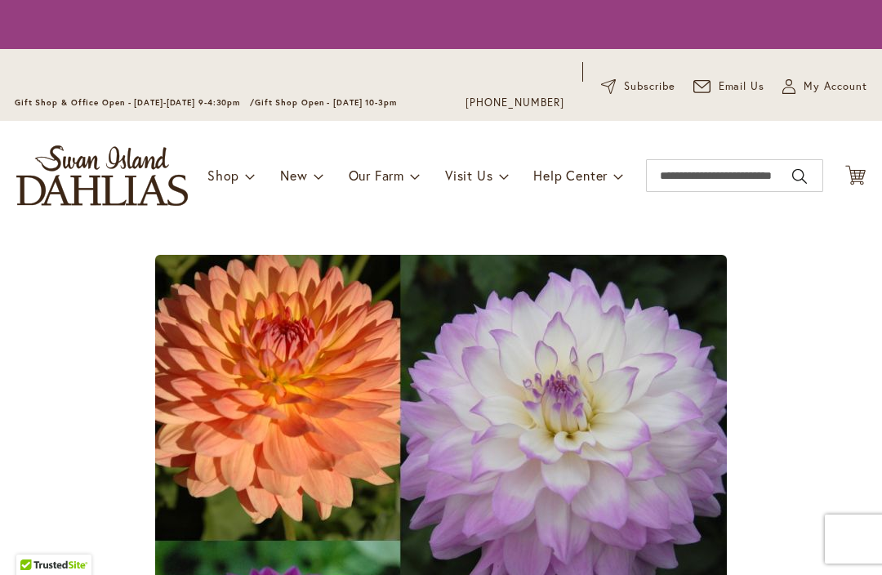
type input "*"
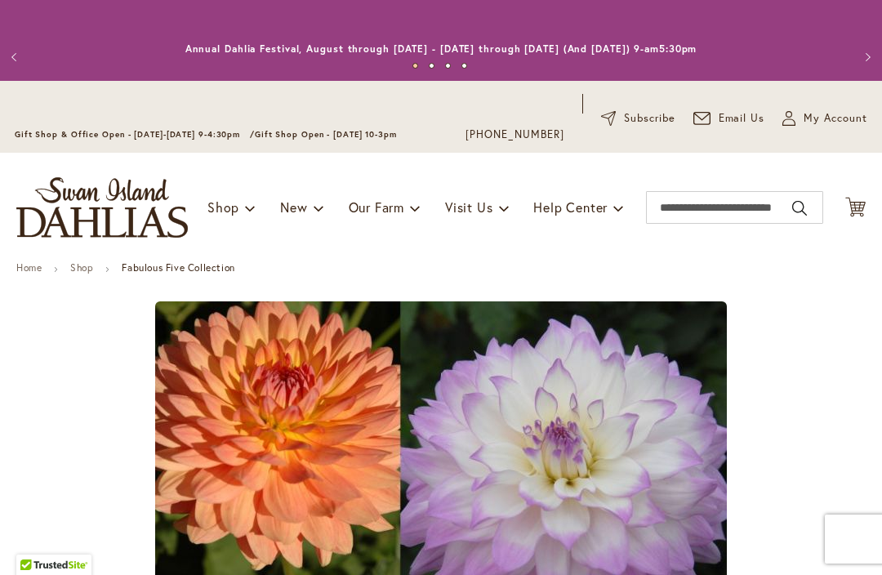
type input "****"
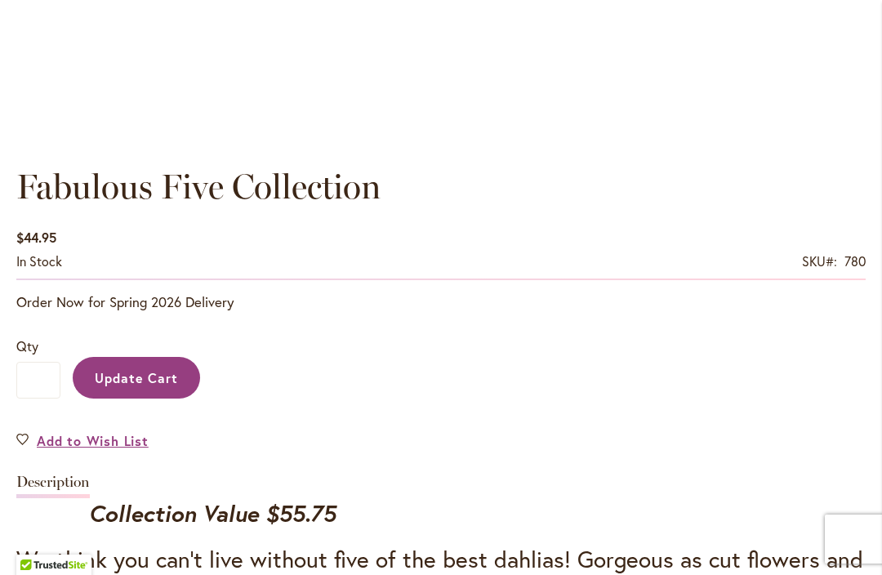
scroll to position [1061, 0]
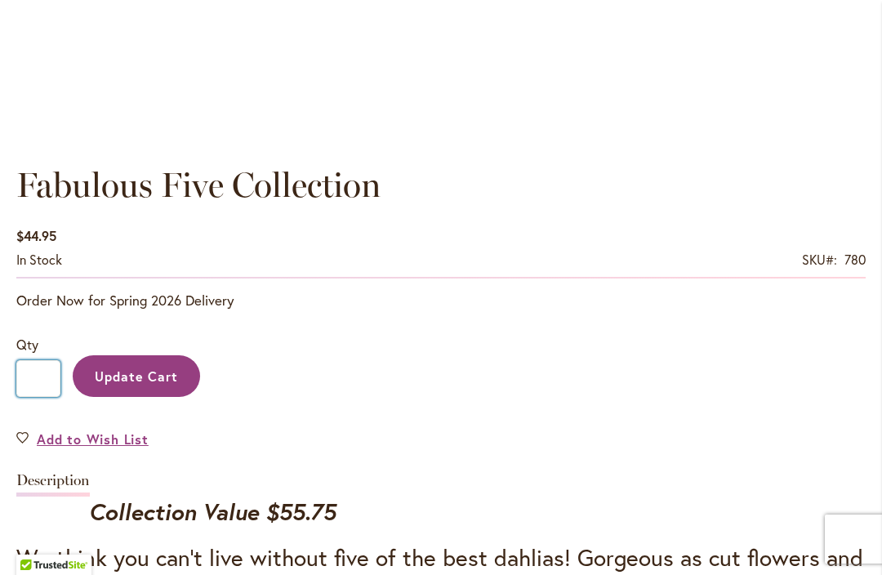
click at [45, 374] on input "*" at bounding box center [38, 378] width 44 height 37
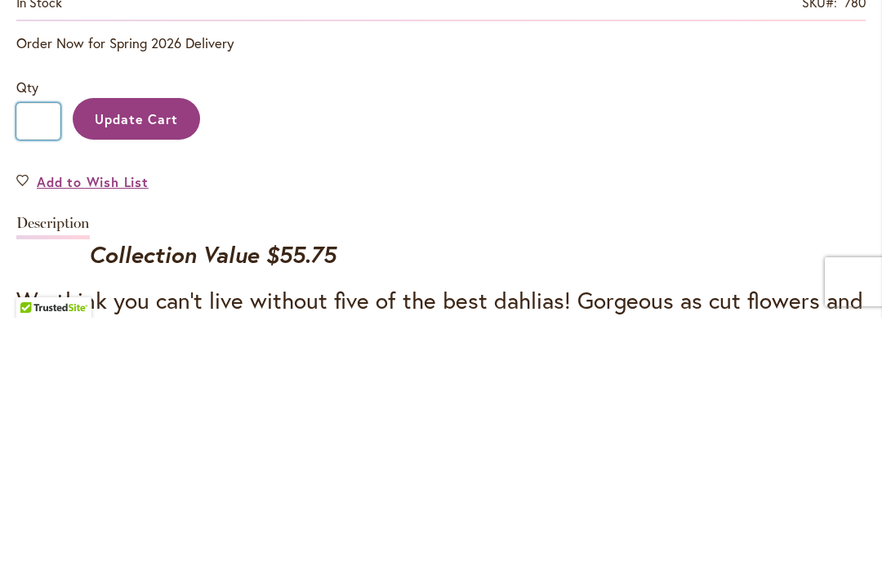
type input "*"
click at [148, 368] on span "Update Cart" at bounding box center [137, 376] width 84 height 17
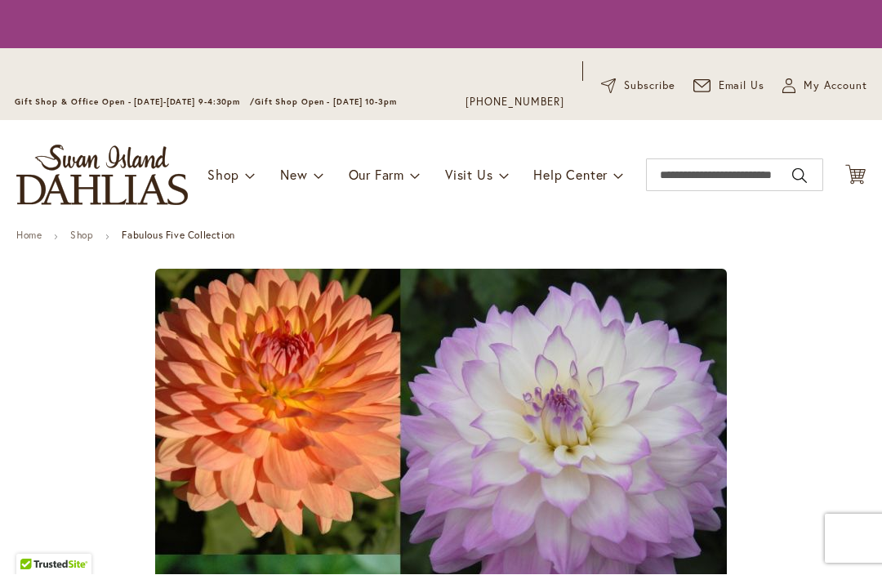
type input "****"
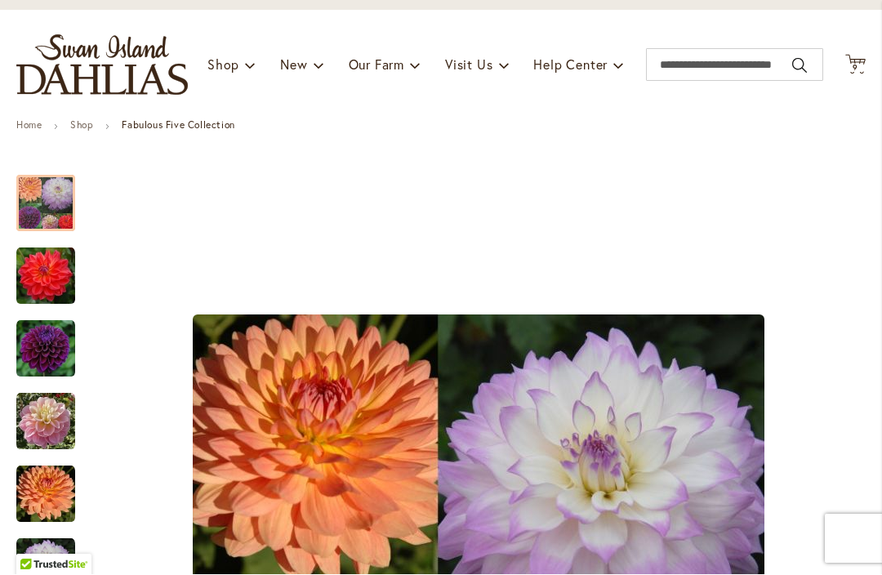
scroll to position [139, 0]
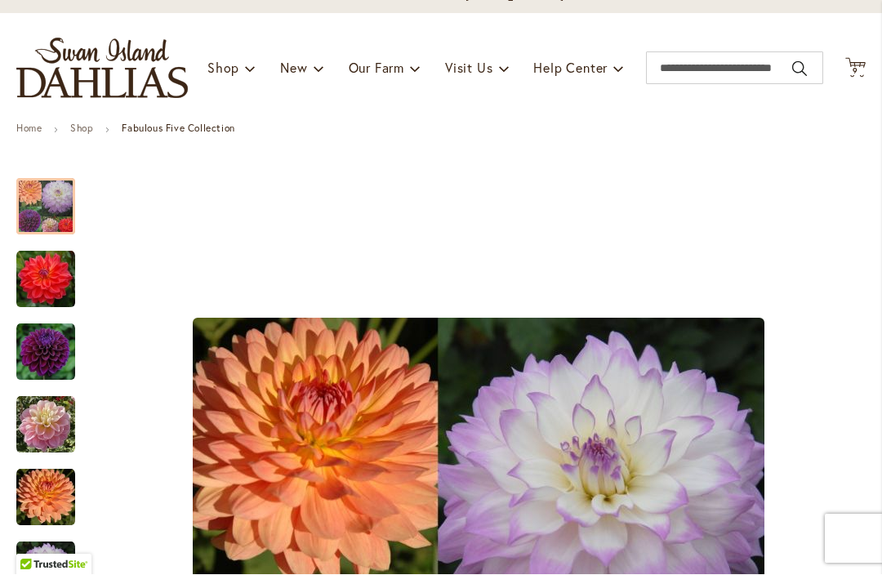
click at [856, 69] on span "9" at bounding box center [856, 71] width 6 height 11
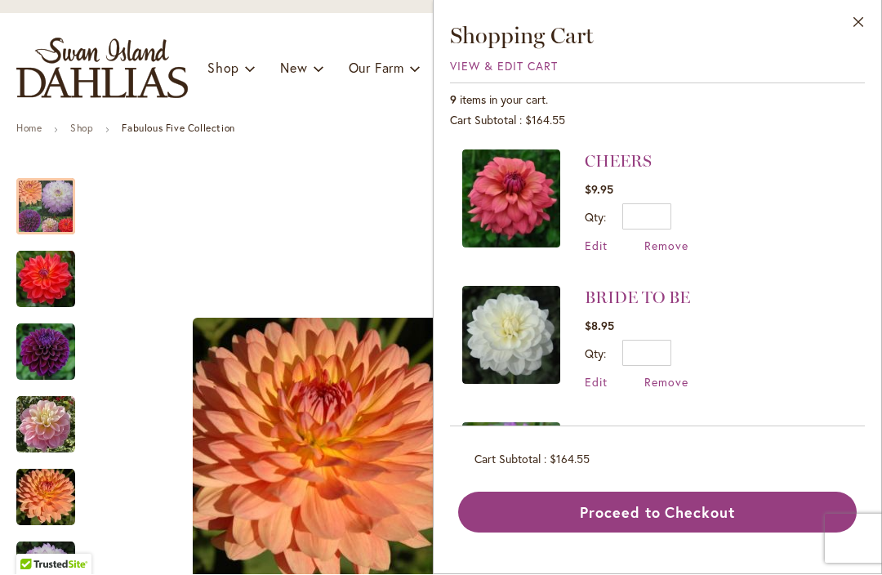
scroll to position [564, 0]
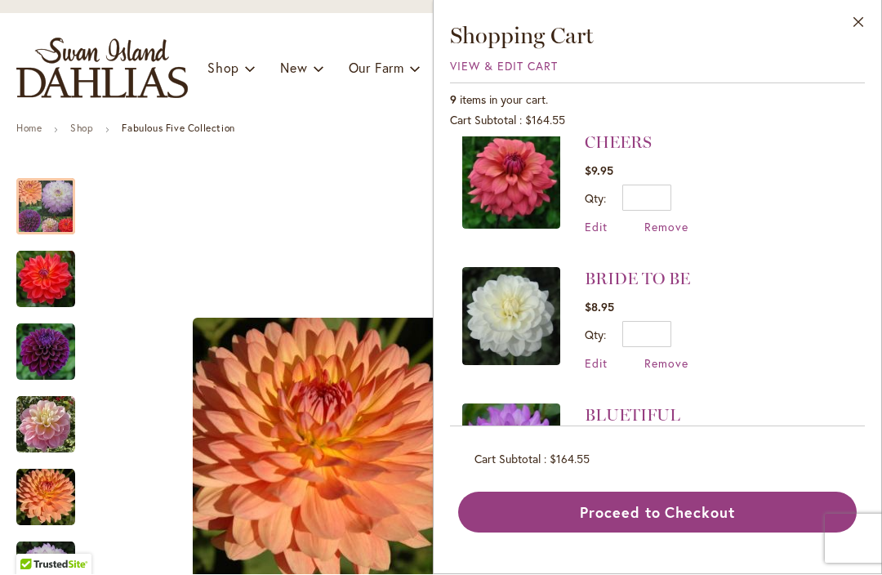
click at [600, 363] on span "Edit" at bounding box center [596, 364] width 23 height 16
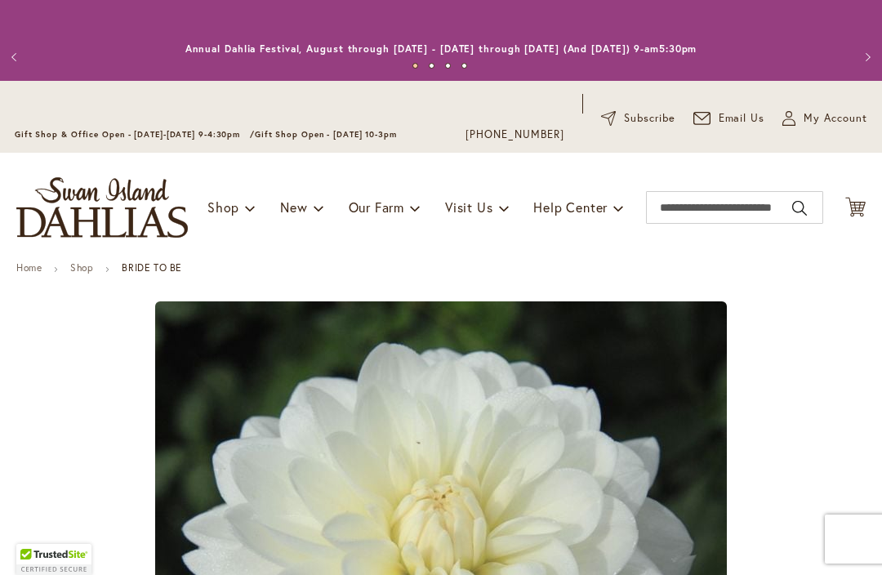
type input "****"
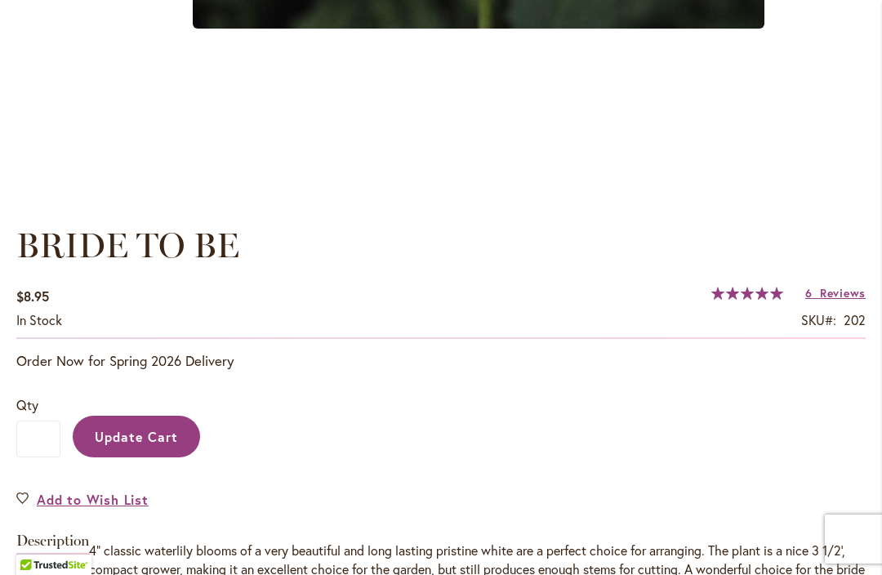
scroll to position [1003, 0]
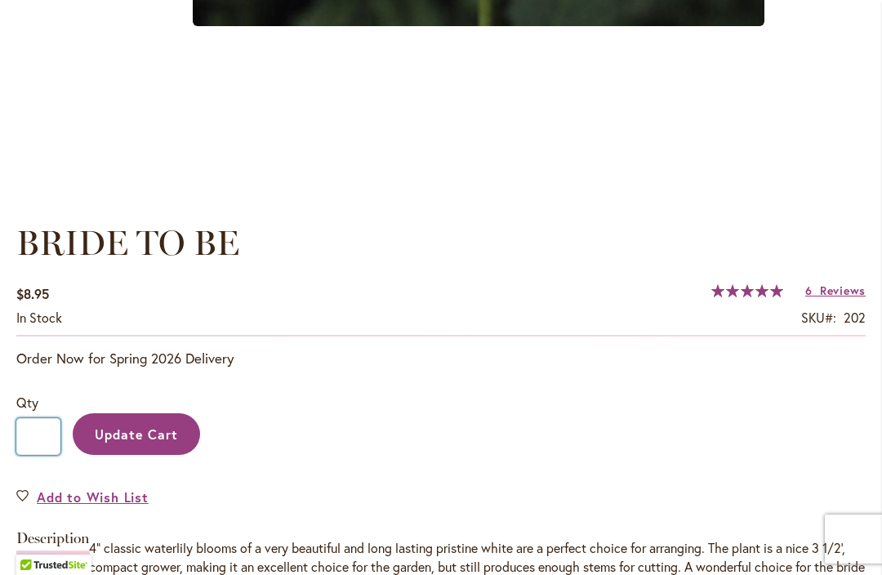
click at [48, 427] on input "*" at bounding box center [38, 436] width 44 height 37
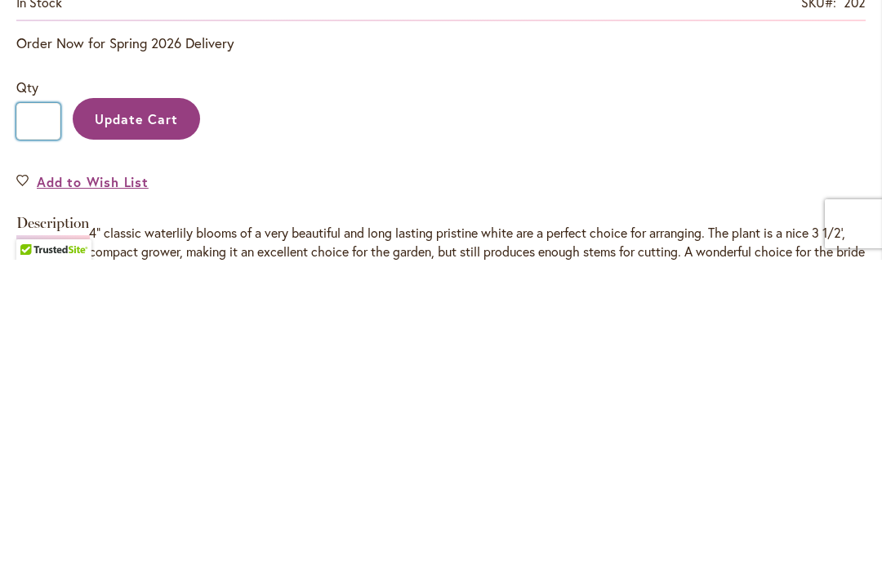
type input "*"
click at [42, 418] on input "*" at bounding box center [38, 436] width 44 height 37
type input "*"
click at [157, 426] on span "Update Cart" at bounding box center [137, 434] width 84 height 17
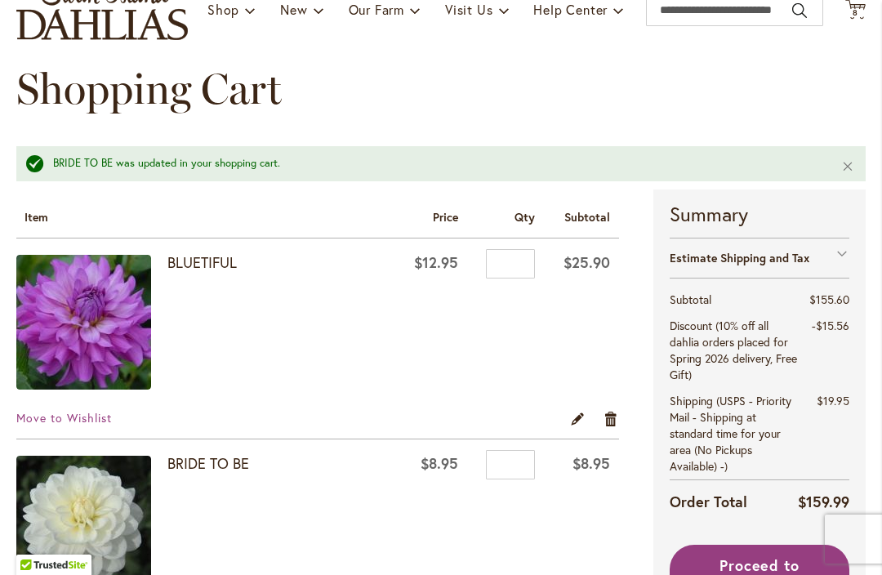
scroll to position [198, 0]
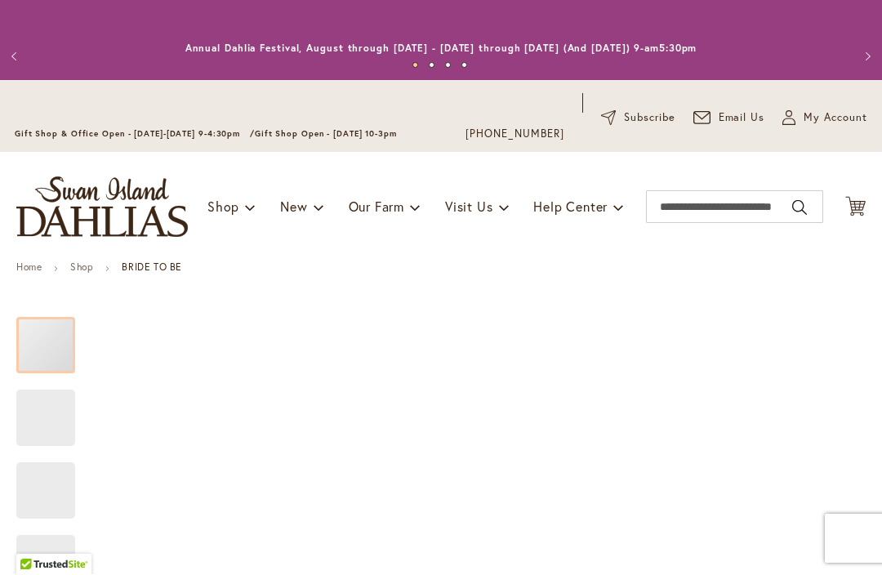
scroll to position [1, 0]
type input "****"
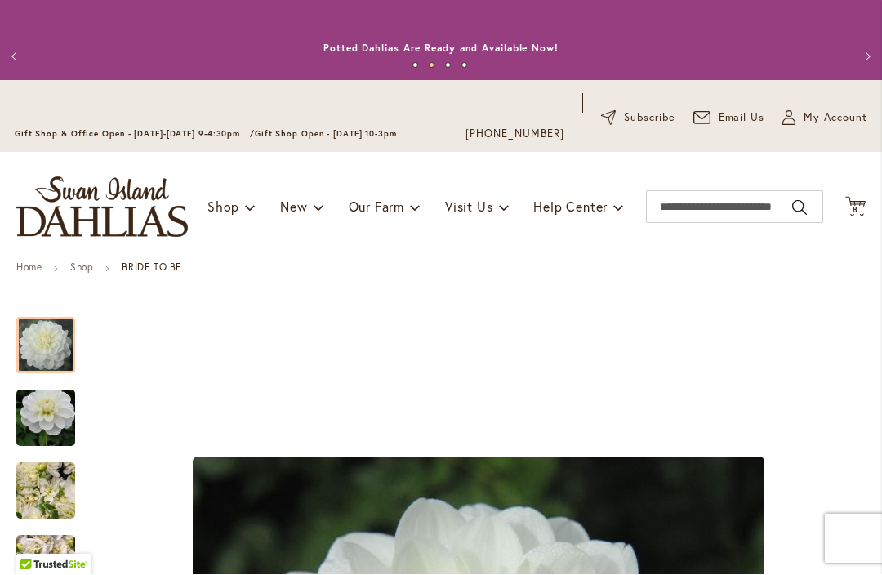
scroll to position [0, 0]
click at [857, 203] on icon "Cart .cls-1 { fill: #231f20; }" at bounding box center [855, 207] width 20 height 20
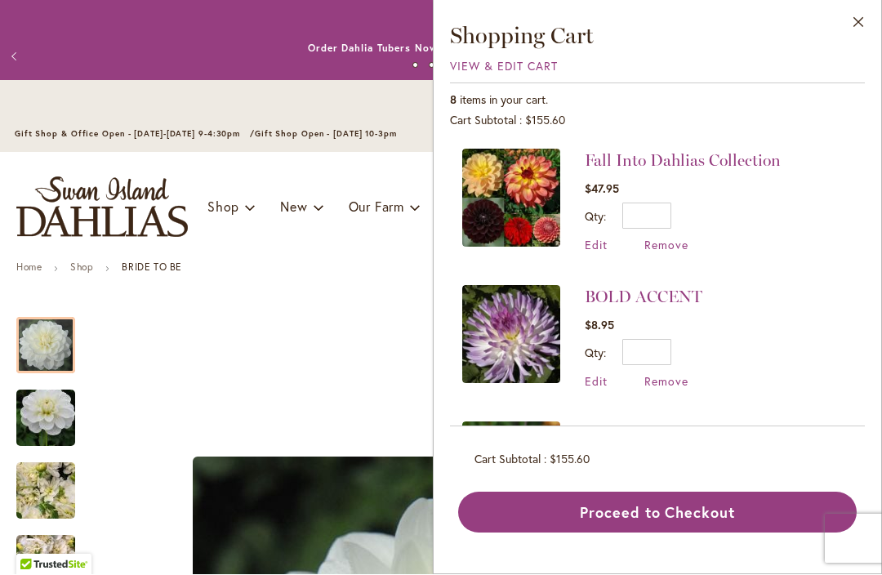
click at [814, 309] on li "BOLD ACCENT $8.95 Qty * Update Edit Remove" at bounding box center [657, 338] width 390 height 136
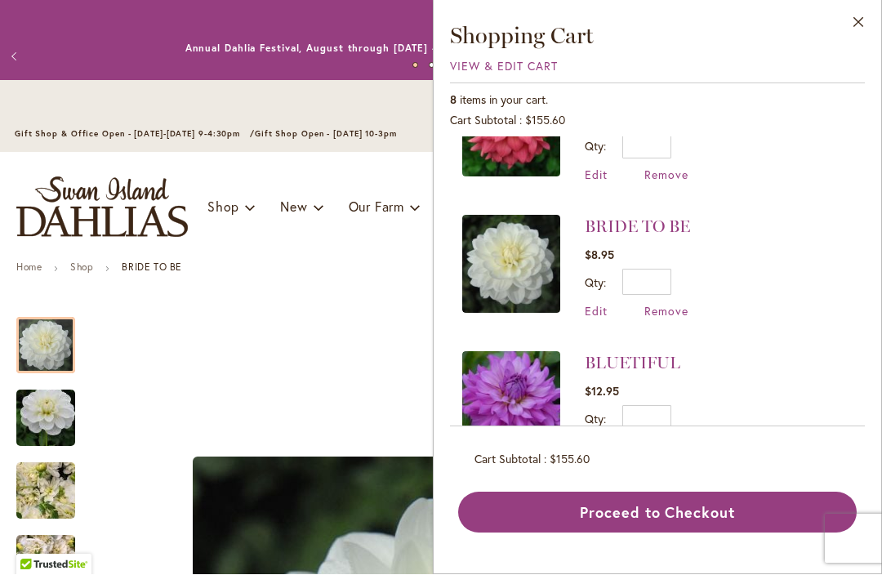
scroll to position [614, 0]
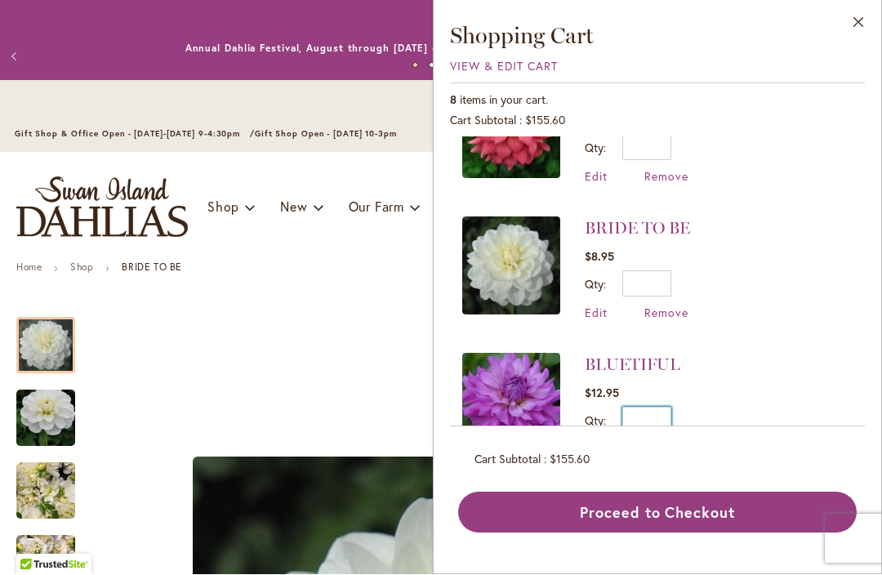
click at [658, 410] on input "*" at bounding box center [646, 421] width 49 height 26
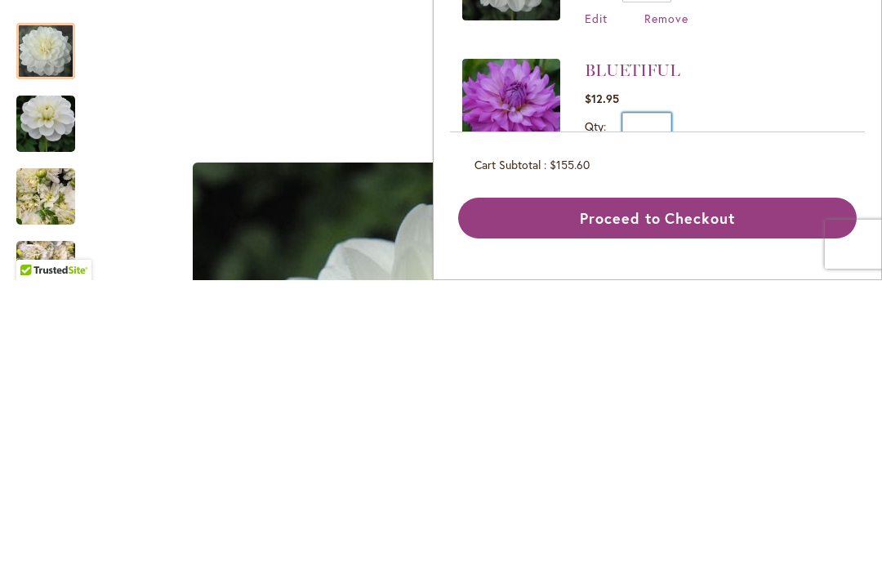
click at [667, 408] on input "*" at bounding box center [646, 421] width 49 height 26
type input "*"
click at [718, 421] on span "Update" at bounding box center [721, 426] width 35 height 11
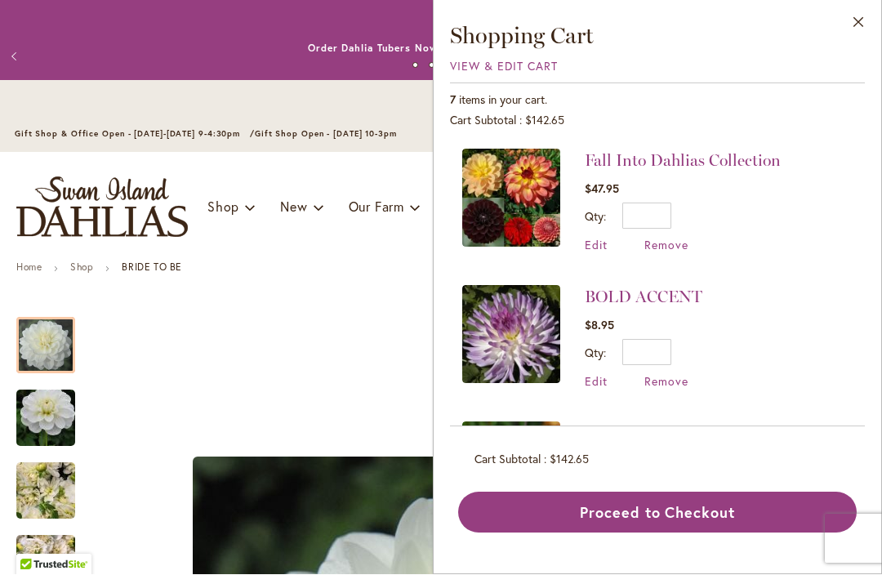
scroll to position [0, 0]
click at [507, 197] on img at bounding box center [511, 198] width 98 height 98
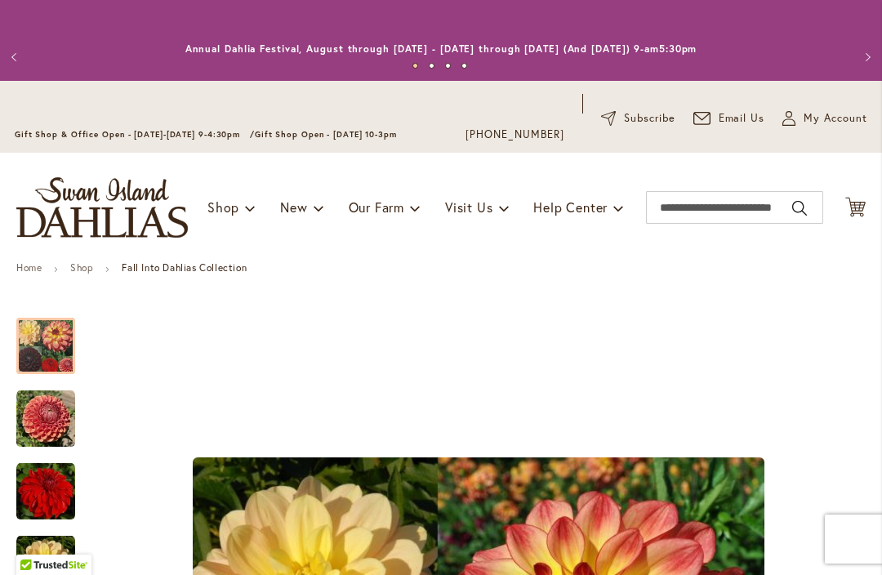
type input "****"
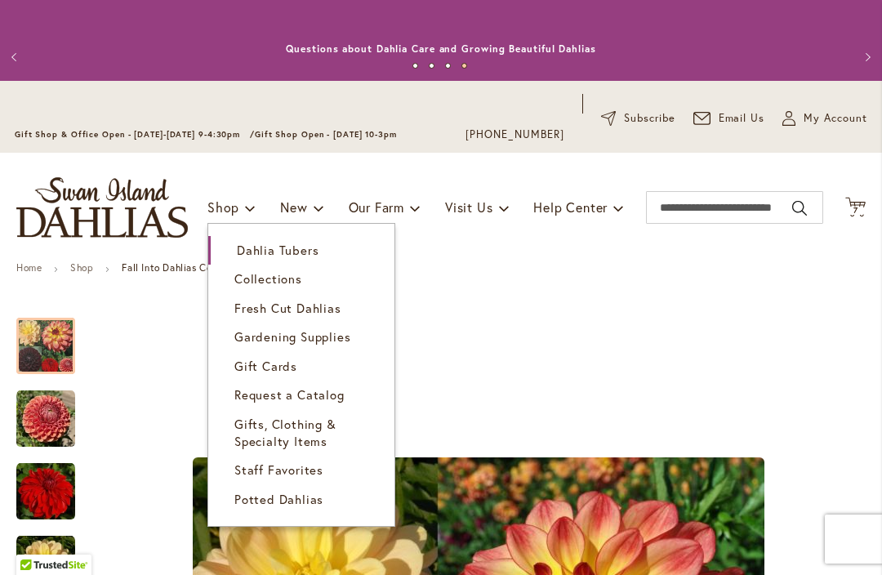
click at [302, 250] on span "Dahlia Tubers" at bounding box center [278, 250] width 82 height 16
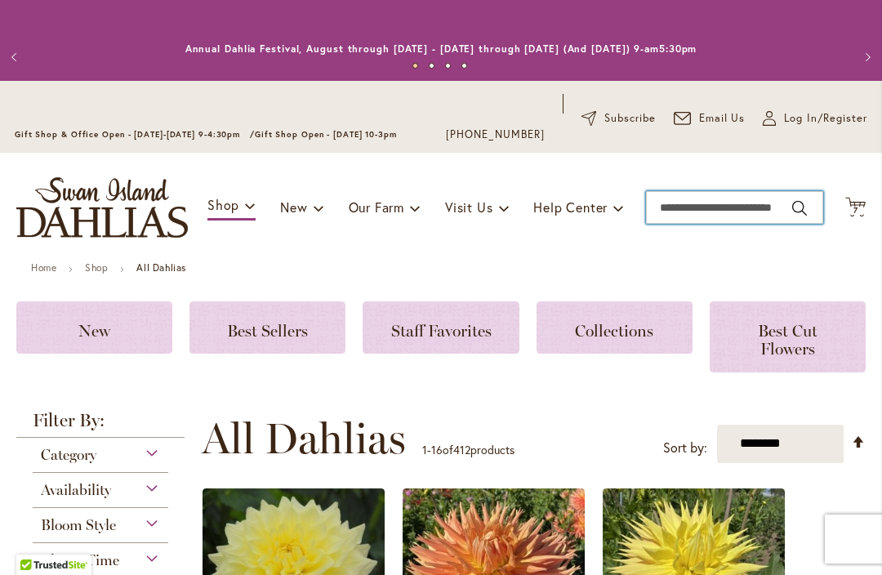
click at [711, 205] on input "Search" at bounding box center [734, 207] width 177 height 33
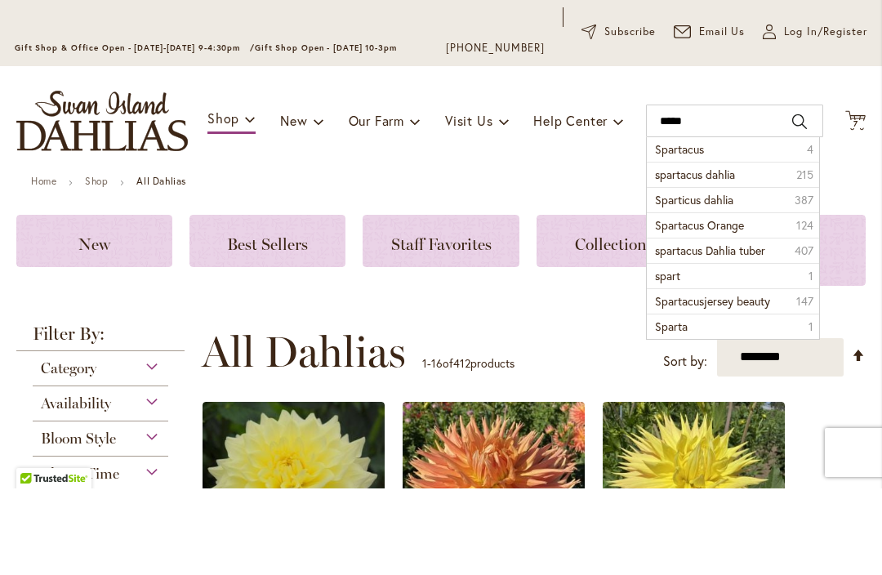
click at [752, 248] on li "spartacus dahlia 215" at bounding box center [733, 260] width 172 height 25
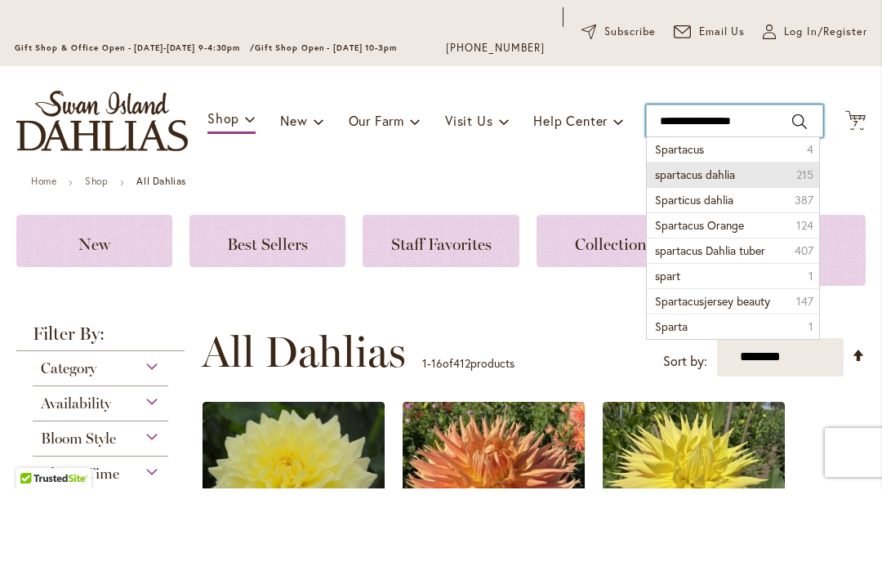
type input "**********"
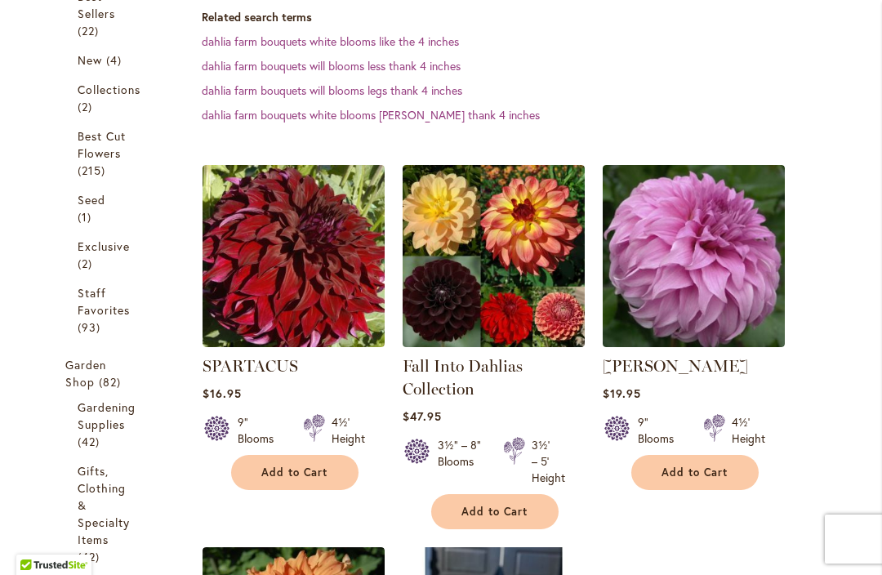
scroll to position [460, 0]
